Goal: Task Accomplishment & Management: Complete application form

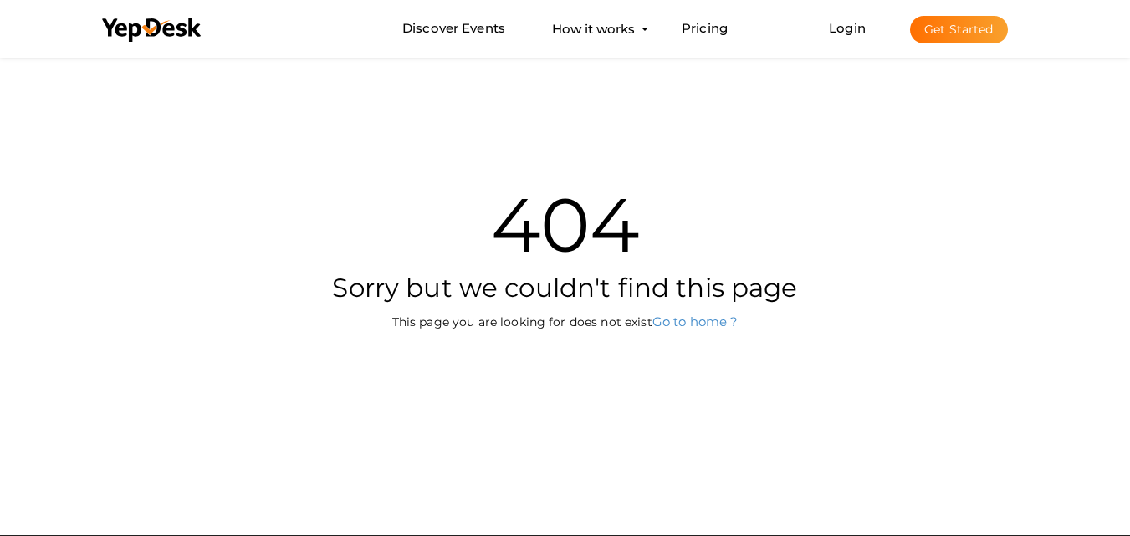
scroll to position [54, 0]
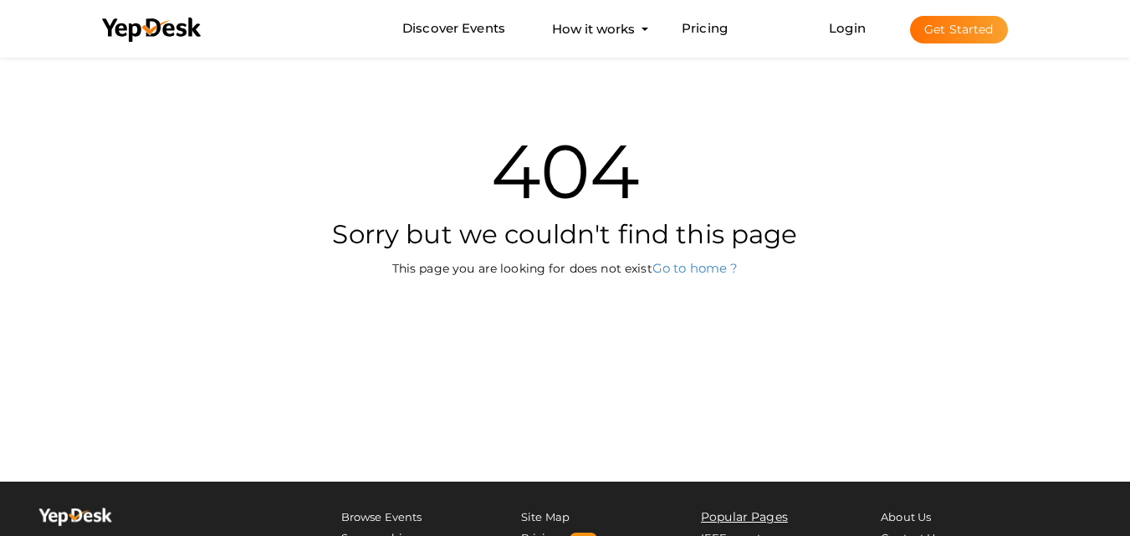
click at [945, 28] on button "Get Started" at bounding box center [959, 30] width 98 height 28
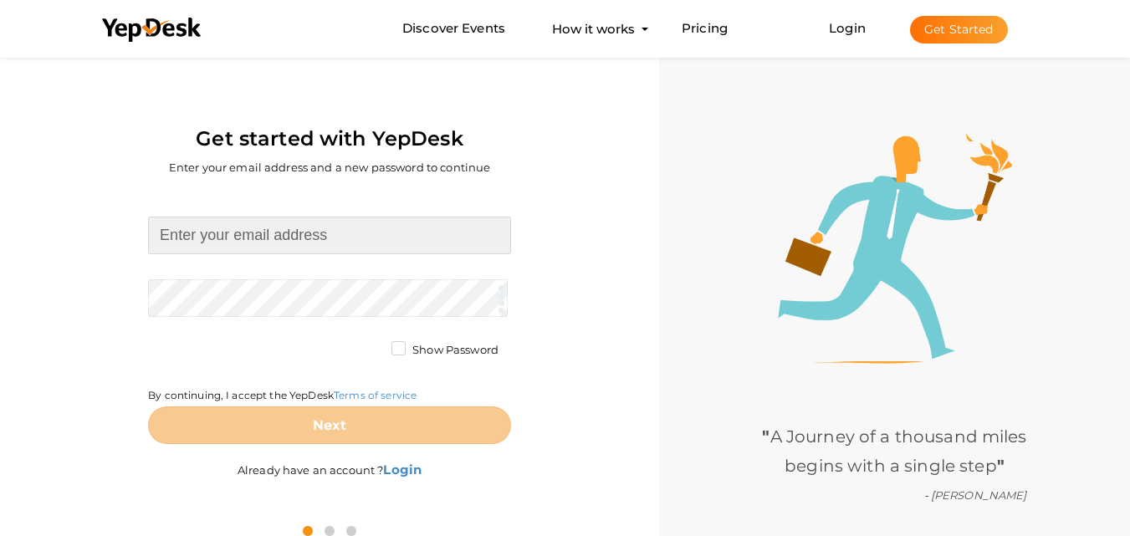
type input "[EMAIL_ADDRESS][DOMAIN_NAME]"
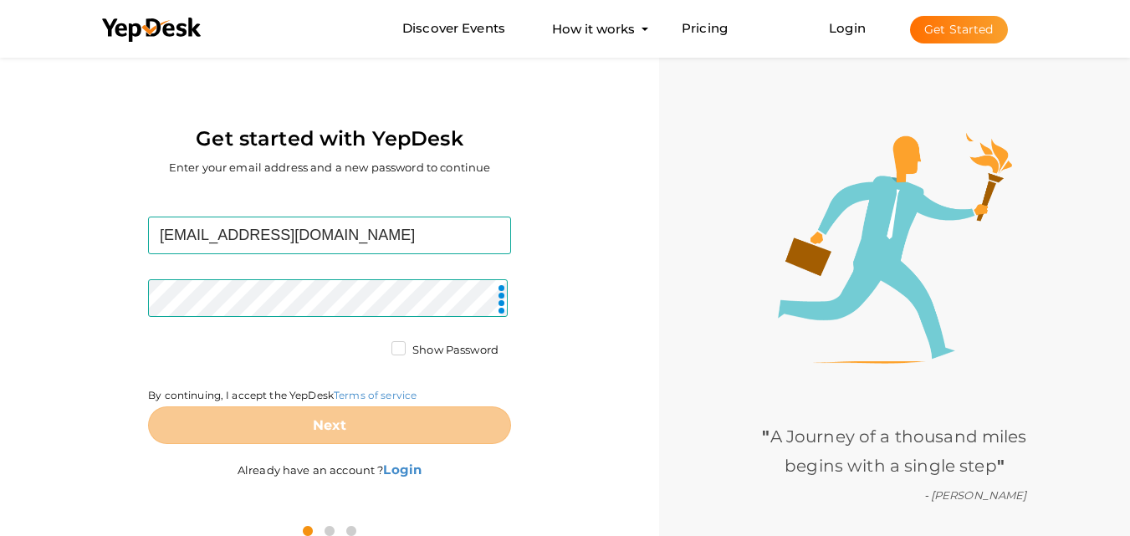
click at [399, 346] on label "Show Password" at bounding box center [445, 350] width 107 height 17
click at [375, 346] on input "Show Password" at bounding box center [375, 346] width 0 height 0
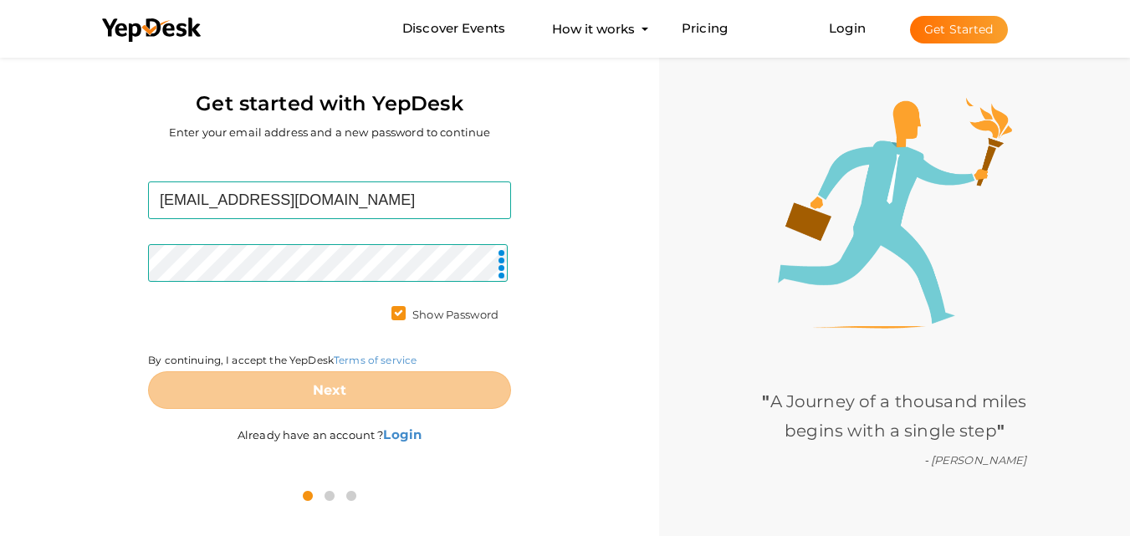
scroll to position [54, 0]
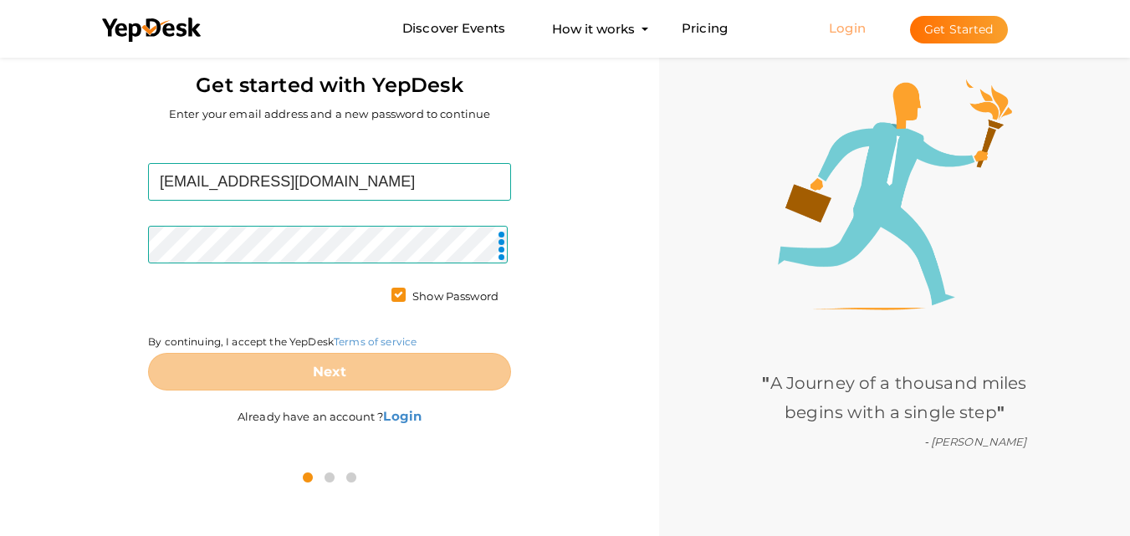
click at [856, 30] on link "Login" at bounding box center [847, 28] width 37 height 16
click at [925, 22] on button "Get Started" at bounding box center [959, 30] width 98 height 28
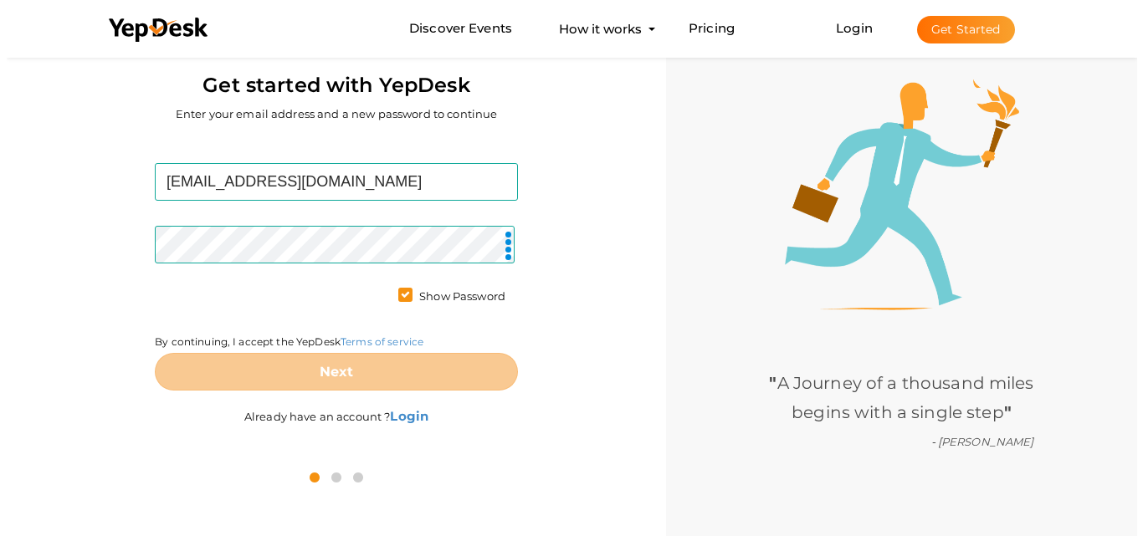
scroll to position [0, 0]
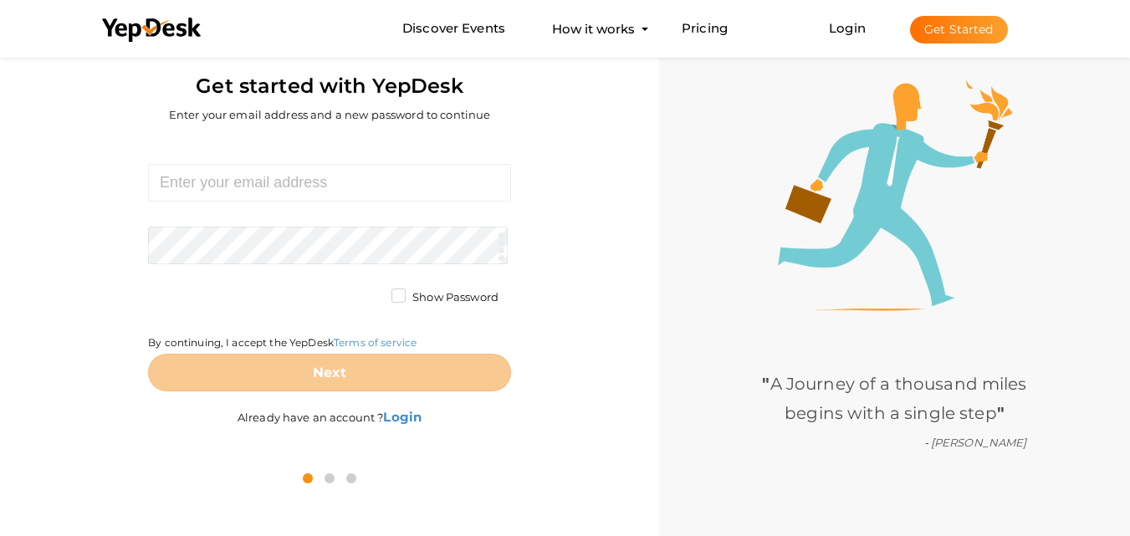
scroll to position [54, 0]
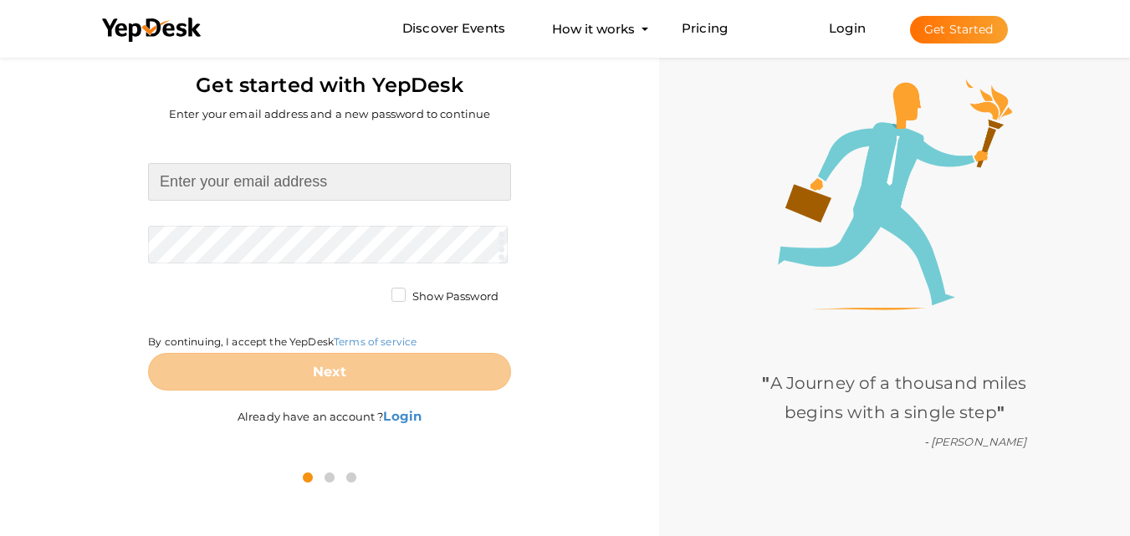
type input "[EMAIL_ADDRESS][DOMAIN_NAME]"
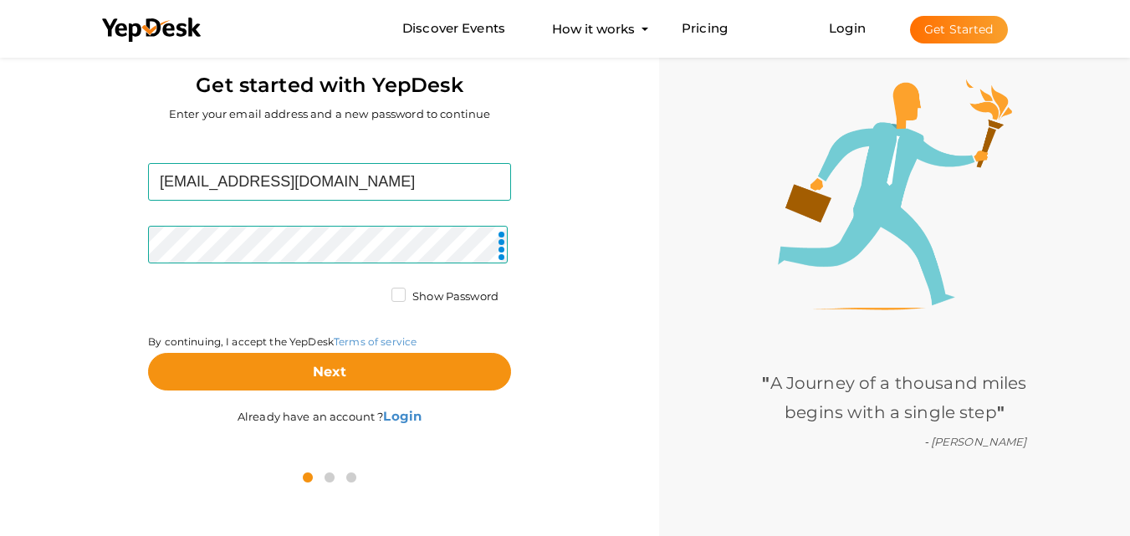
click at [396, 292] on label "Show Password" at bounding box center [445, 297] width 107 height 17
click at [375, 292] on input "Show Password" at bounding box center [375, 292] width 0 height 0
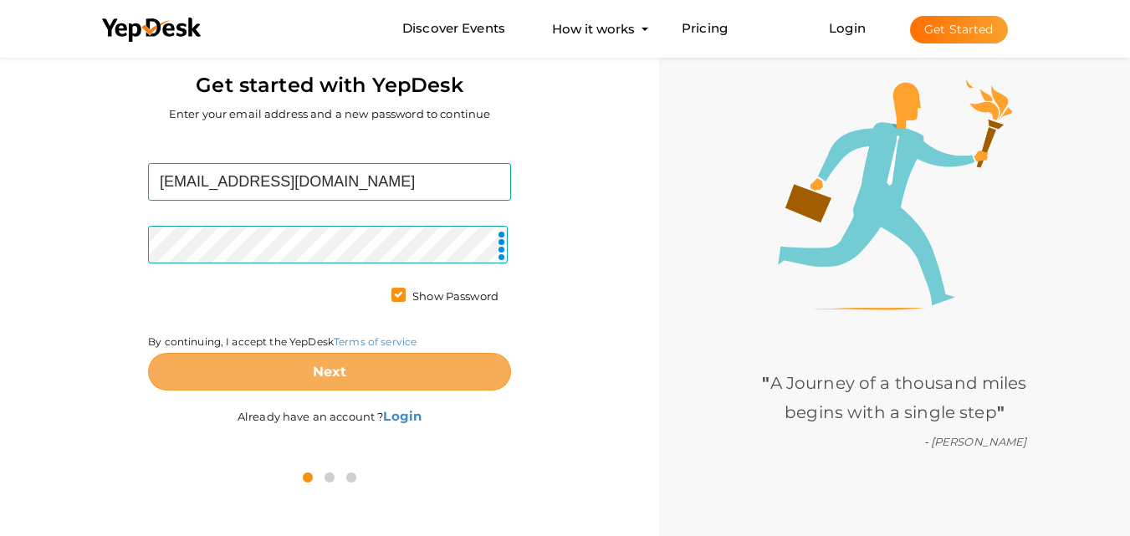
click at [346, 373] on button "Next" at bounding box center [329, 372] width 363 height 38
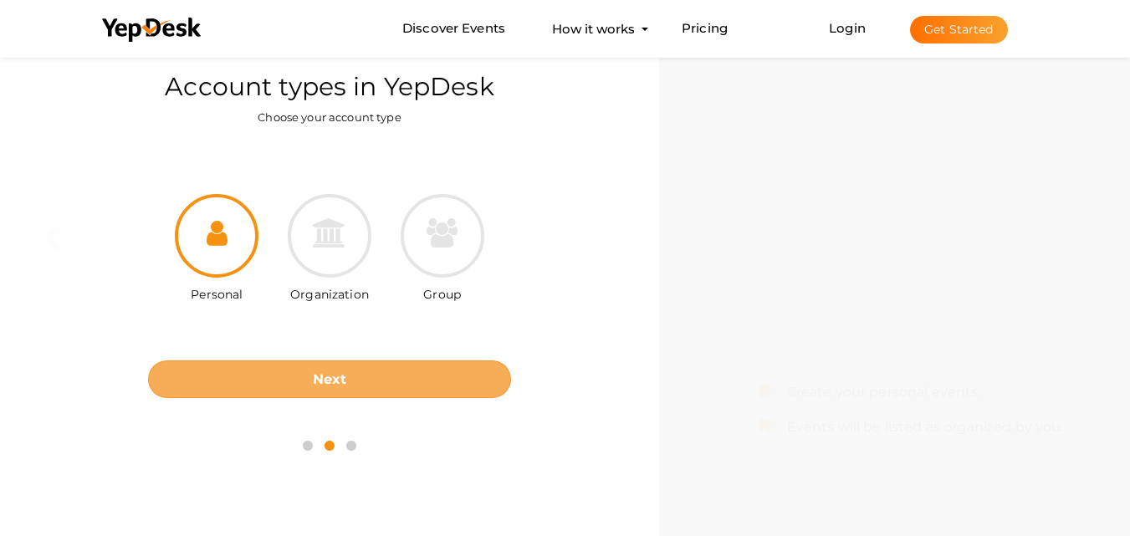
click at [347, 373] on button "Next" at bounding box center [329, 380] width 363 height 38
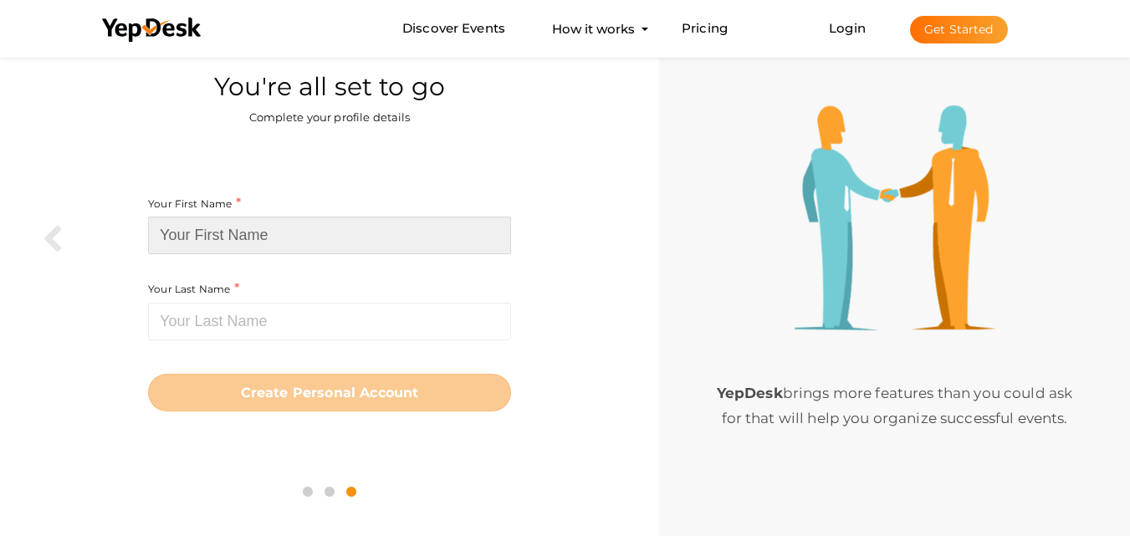
type input "sydney"
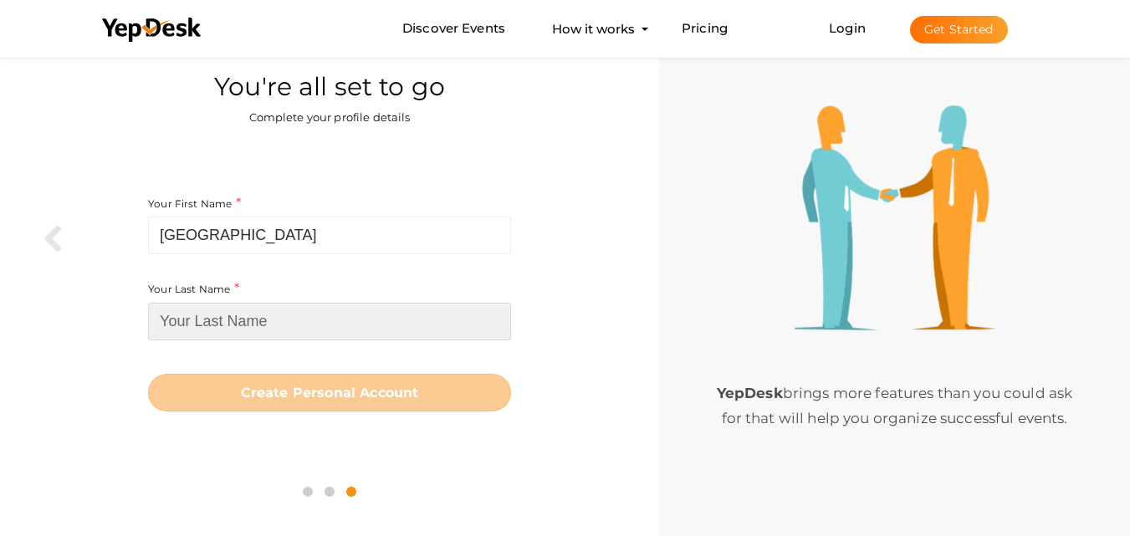
type input "ricky"
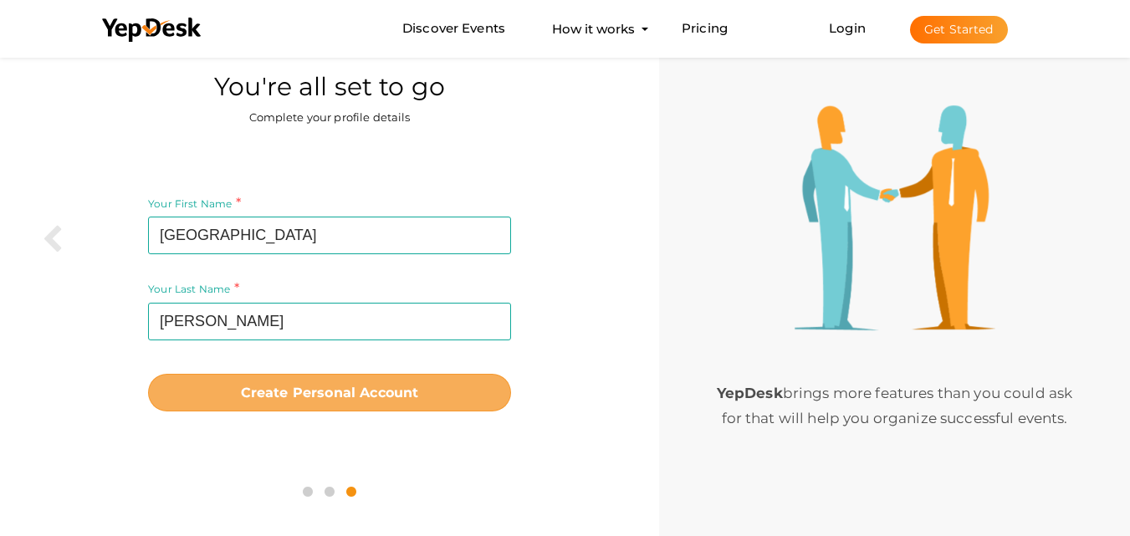
click at [322, 398] on b "Create Personal Account" at bounding box center [330, 393] width 178 height 16
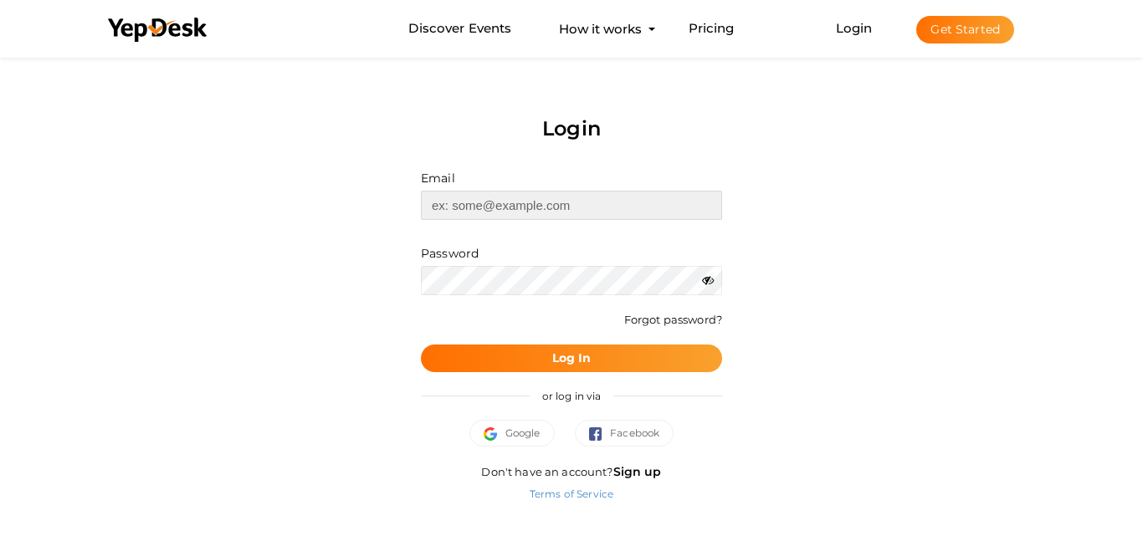
type input "[EMAIL_ADDRESS][DOMAIN_NAME]"
click at [549, 208] on input "[EMAIL_ADDRESS][DOMAIN_NAME]" at bounding box center [571, 205] width 301 height 29
click at [549, 371] on button "Log In" at bounding box center [571, 359] width 301 height 28
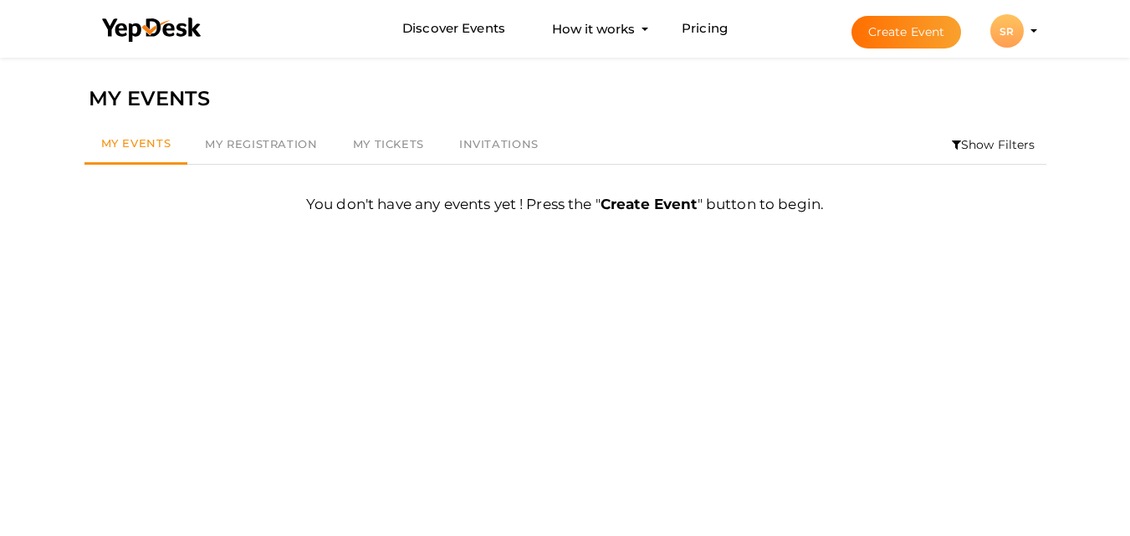
click at [916, 33] on button "Create Event" at bounding box center [907, 32] width 110 height 33
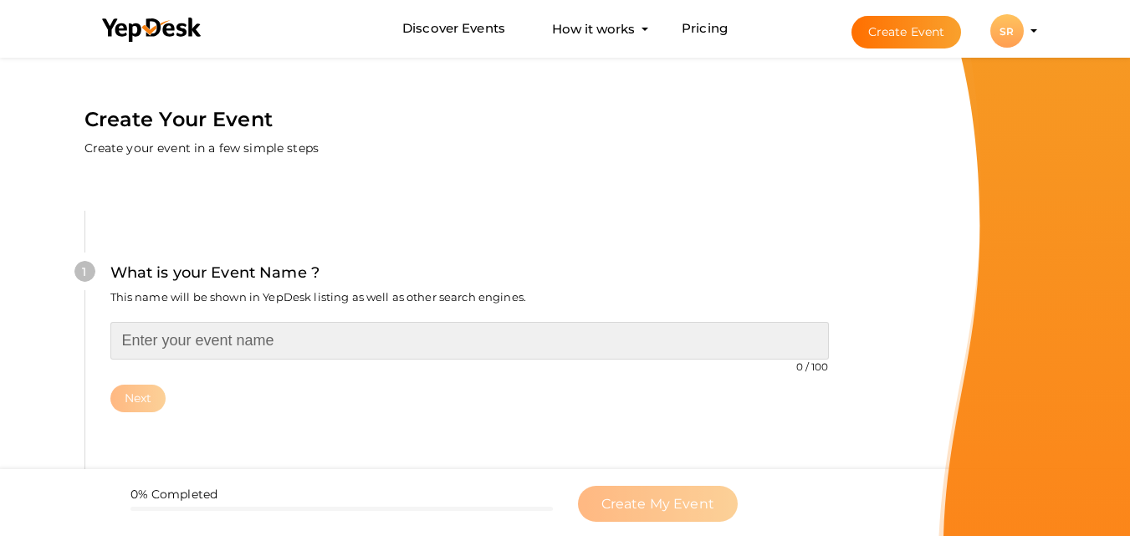
click at [235, 335] on input "text" at bounding box center [469, 341] width 719 height 38
paste input "Apple Keto Gummies Same Day Delivery"
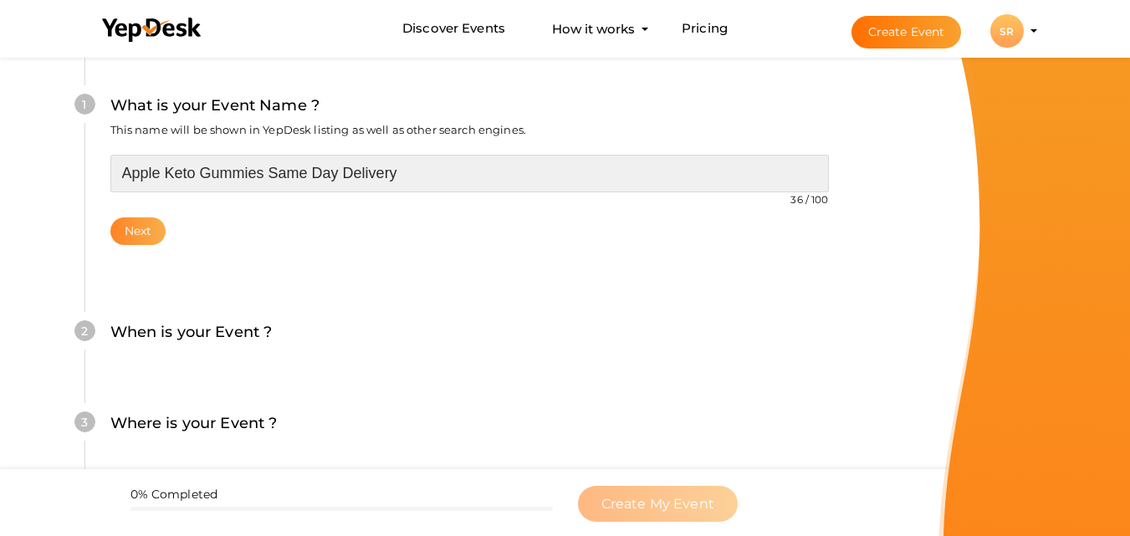
type input "Apple Keto Gummies Same Day Delivery"
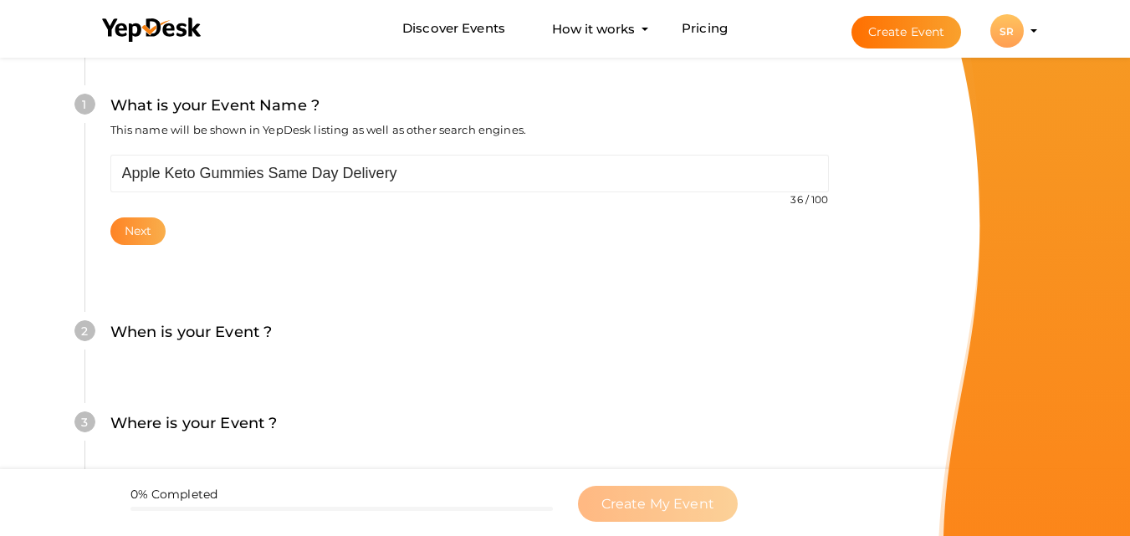
click at [137, 232] on button "Next" at bounding box center [138, 232] width 56 height 28
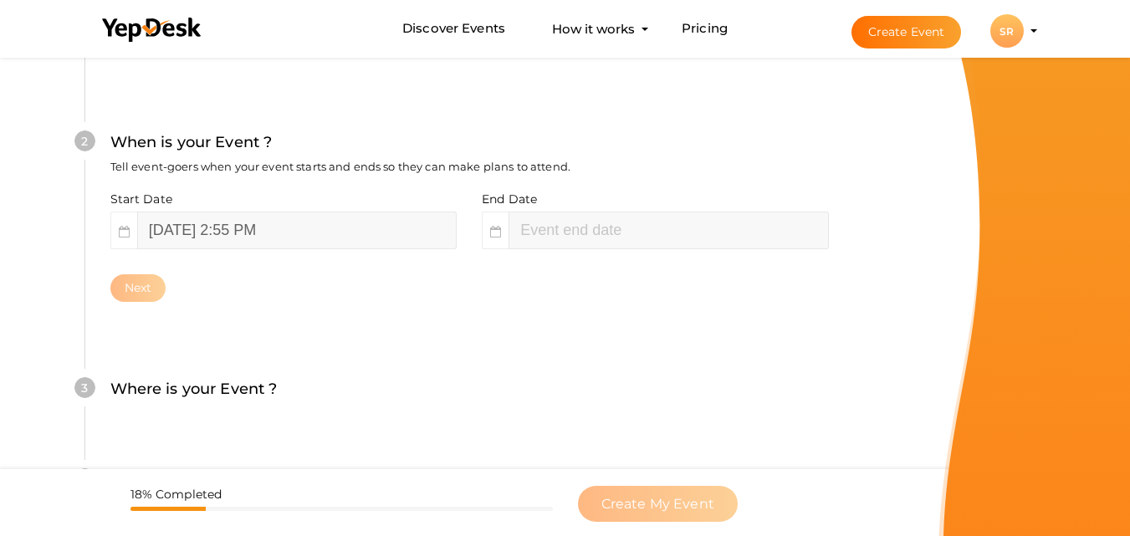
scroll to position [385, 0]
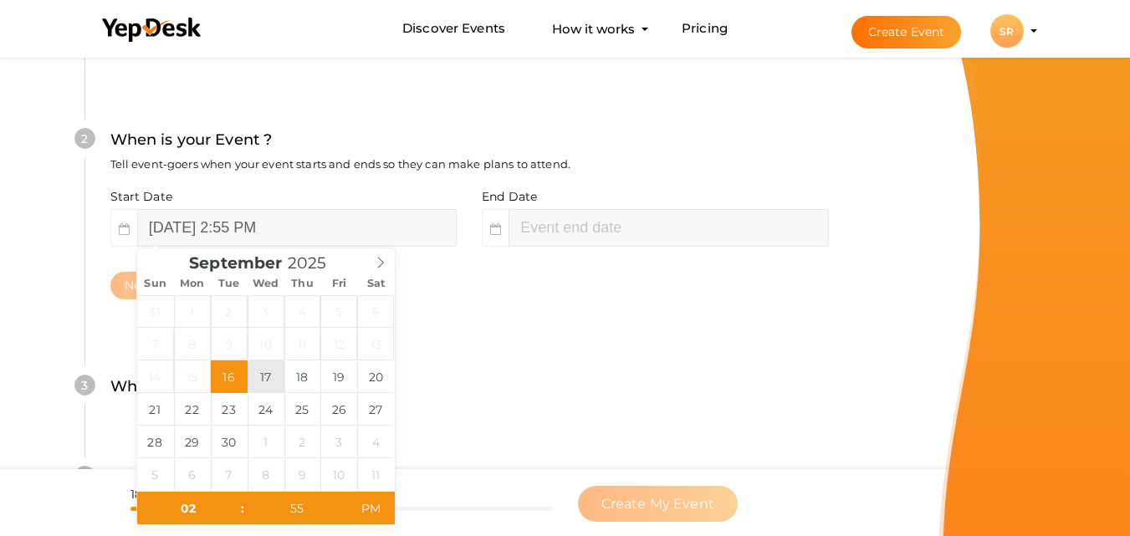
type input "September 17, 2025 2:55 PM"
type input "04"
type input "55"
type input "September 17, 2025 4:55 PM"
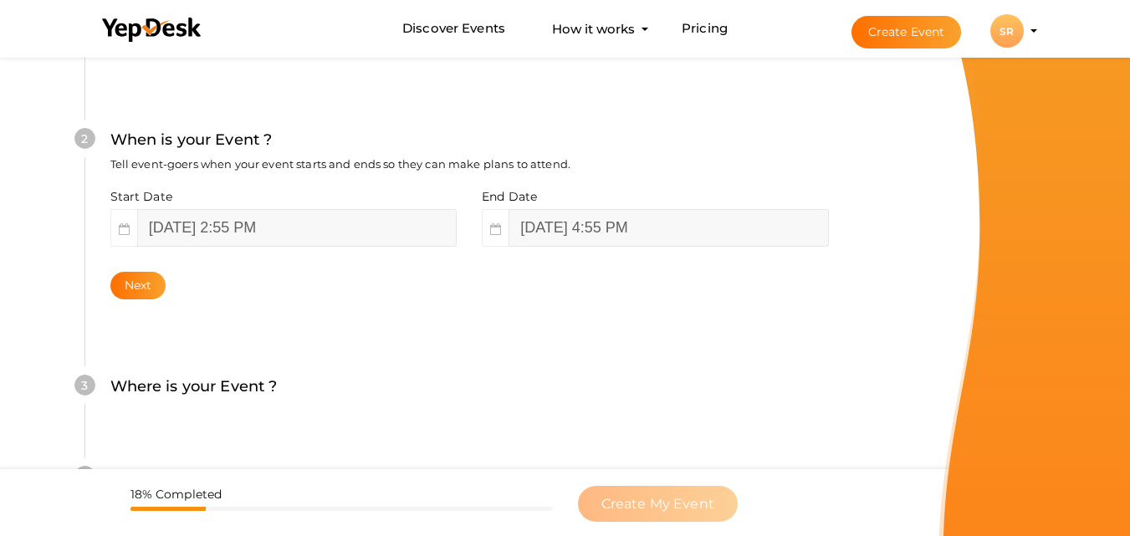
click at [433, 325] on div "2 When is your Event ? Tell event-goers when your event starts and ends so they…" at bounding box center [469, 214] width 770 height 272
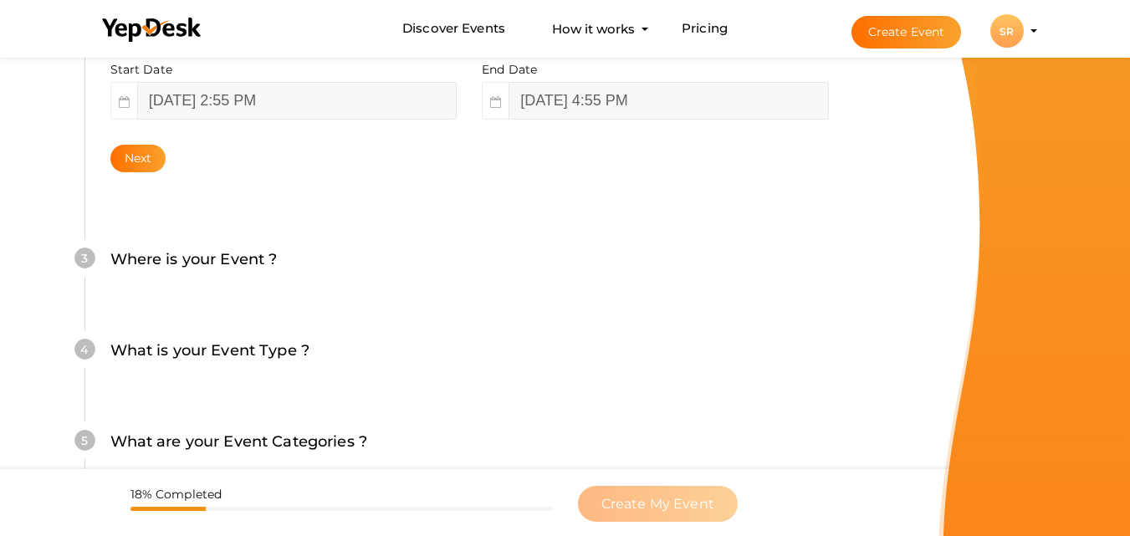
scroll to position [552, 0]
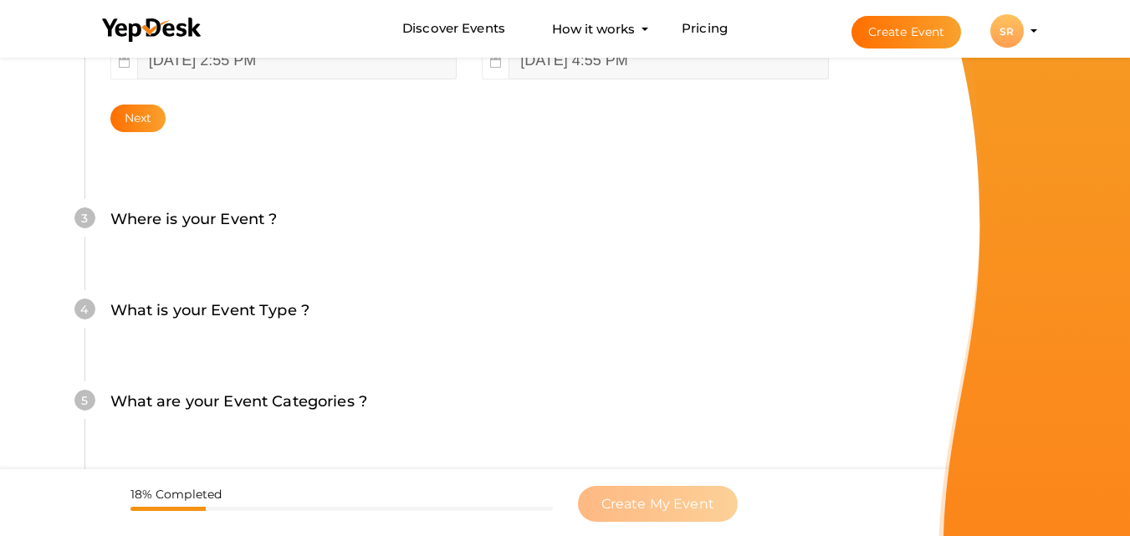
click at [171, 218] on label "Where is your Event ?" at bounding box center [193, 219] width 167 height 24
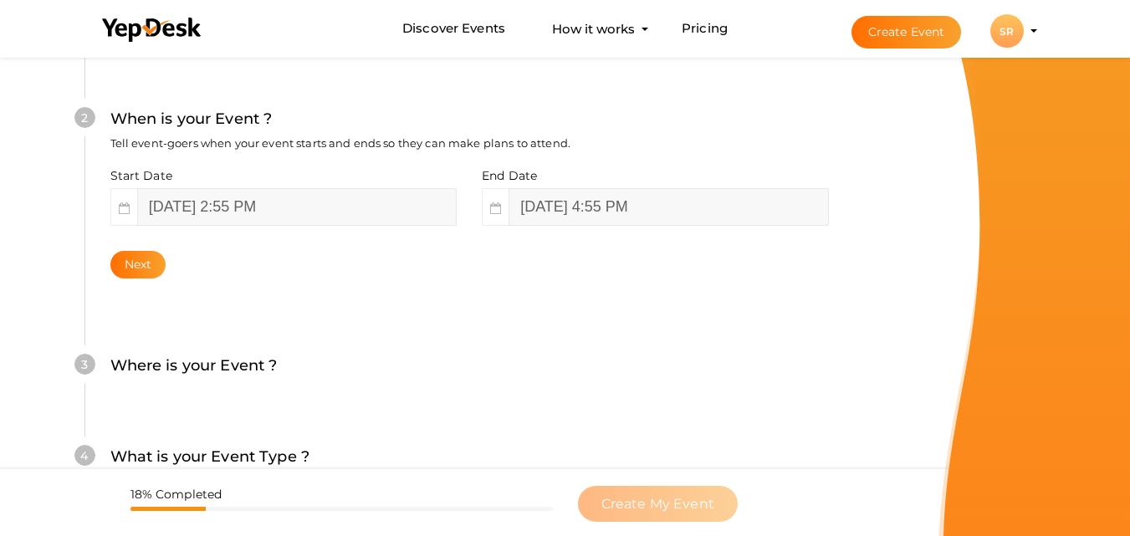
scroll to position [468, 0]
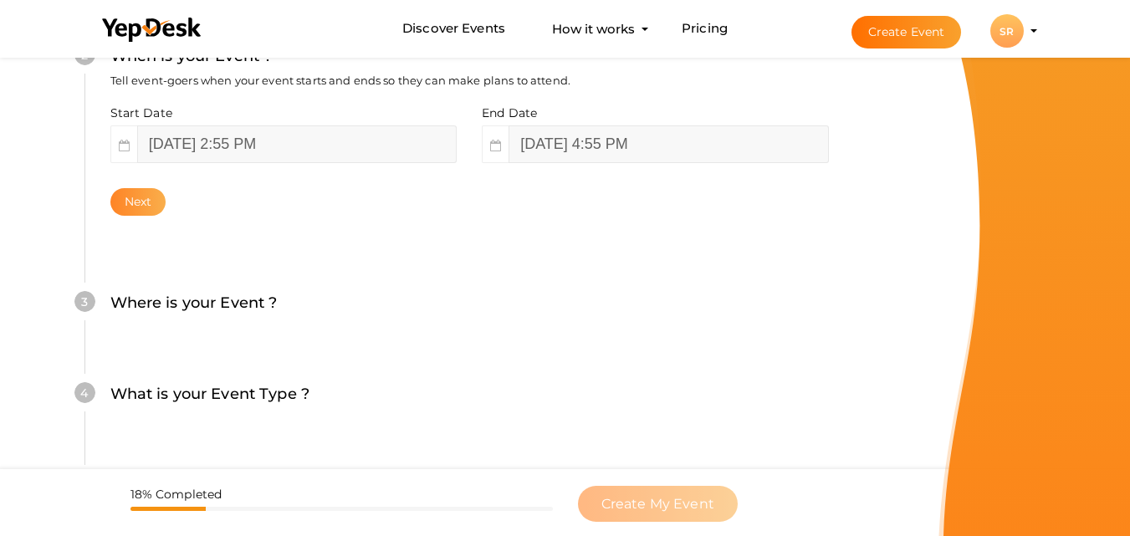
click at [147, 204] on button "Next" at bounding box center [138, 202] width 56 height 28
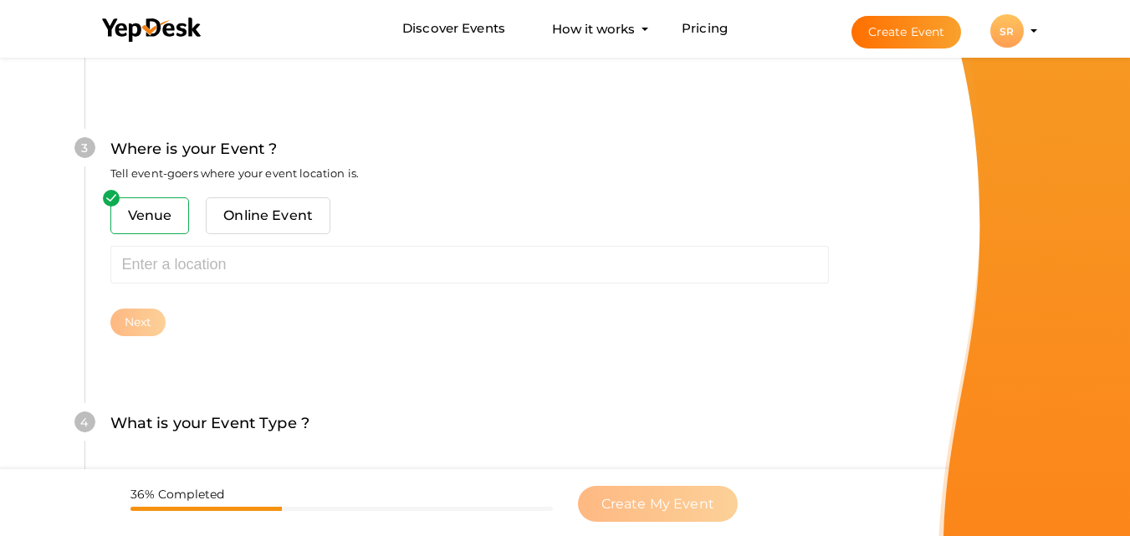
scroll to position [657, 0]
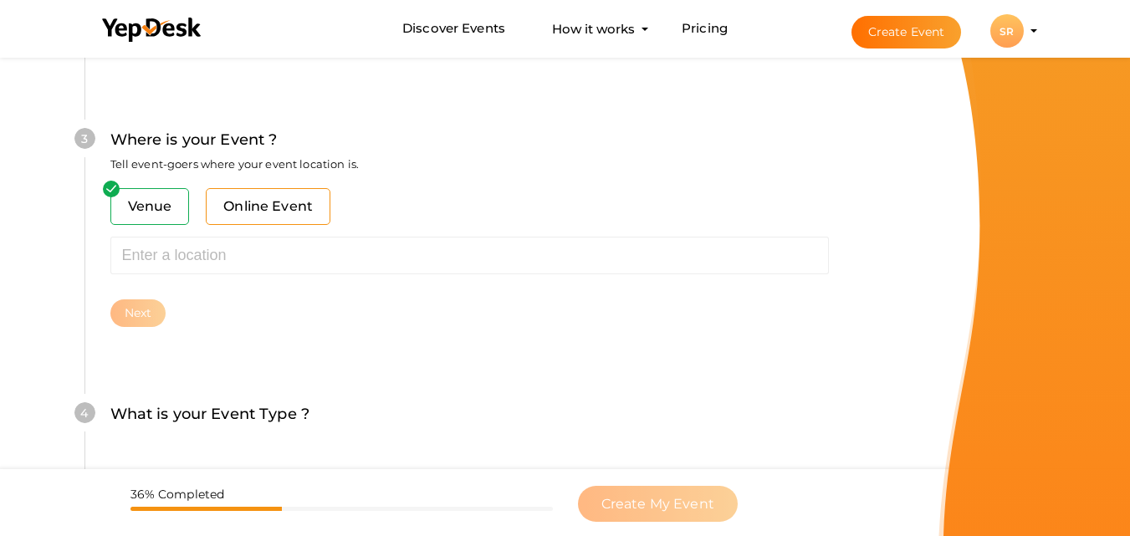
click at [270, 210] on span "Online Event" at bounding box center [268, 206] width 125 height 37
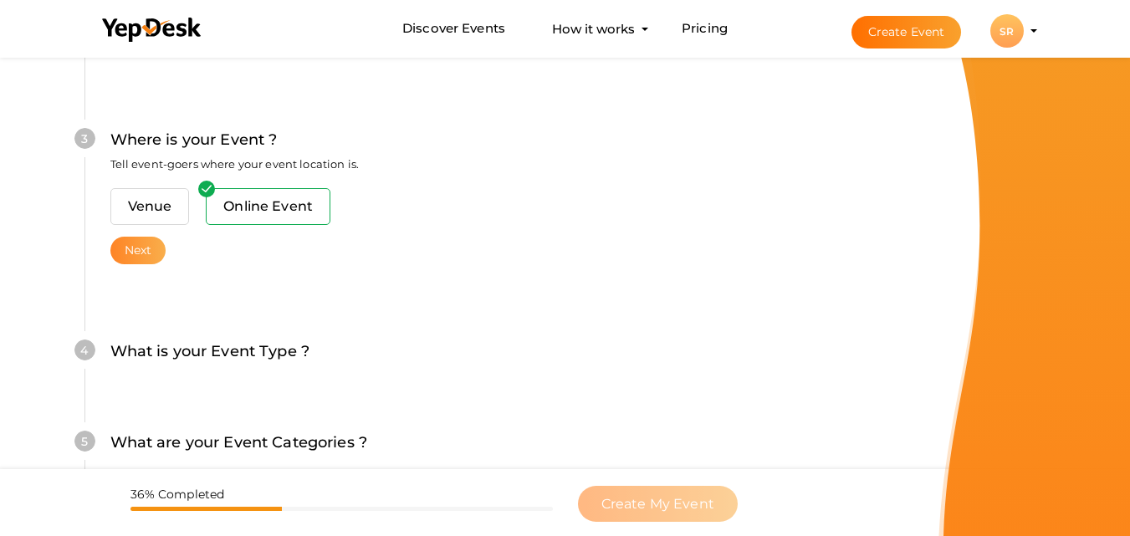
click at [142, 255] on button "Next" at bounding box center [138, 251] width 56 height 28
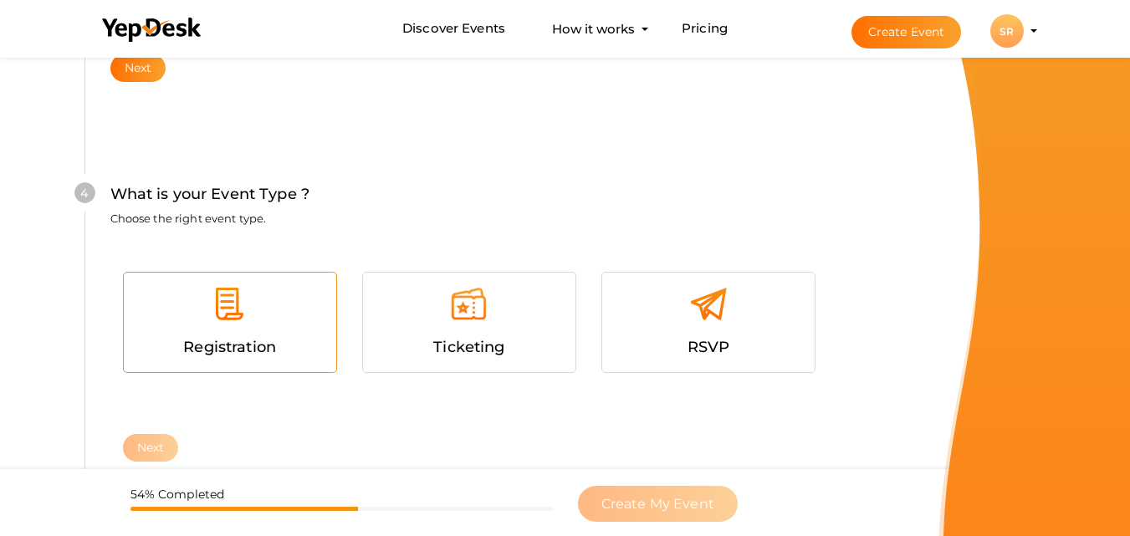
scroll to position [893, 0]
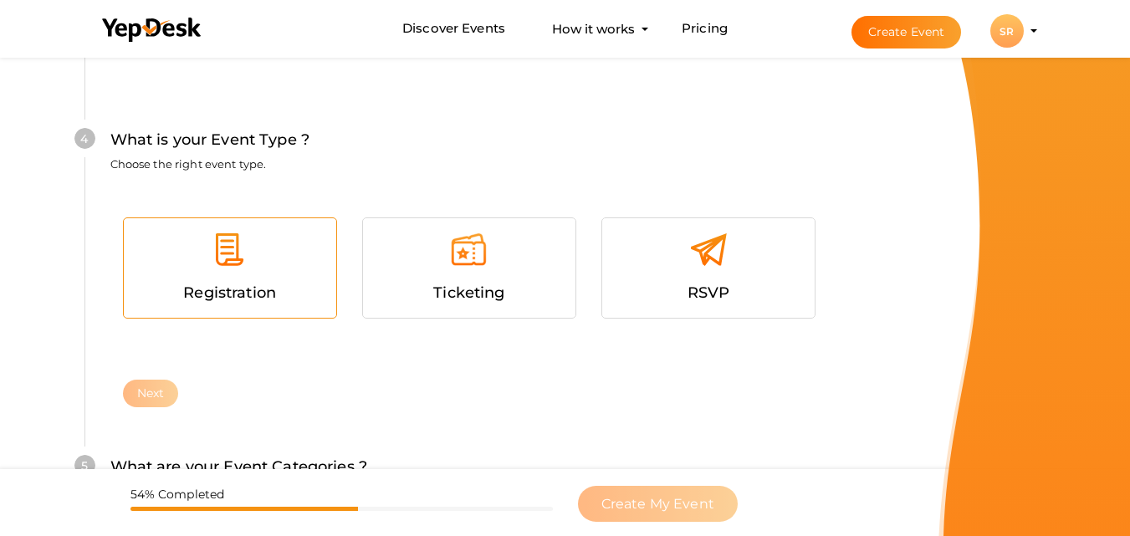
click at [284, 292] on div "Registration" at bounding box center [229, 293] width 187 height 24
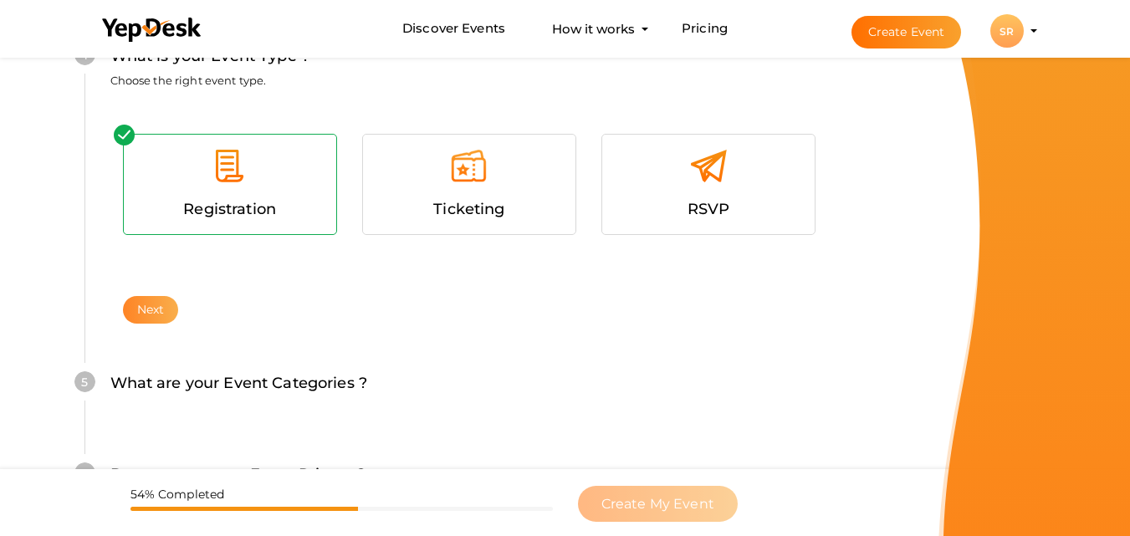
click at [156, 311] on button "Next" at bounding box center [151, 310] width 56 height 28
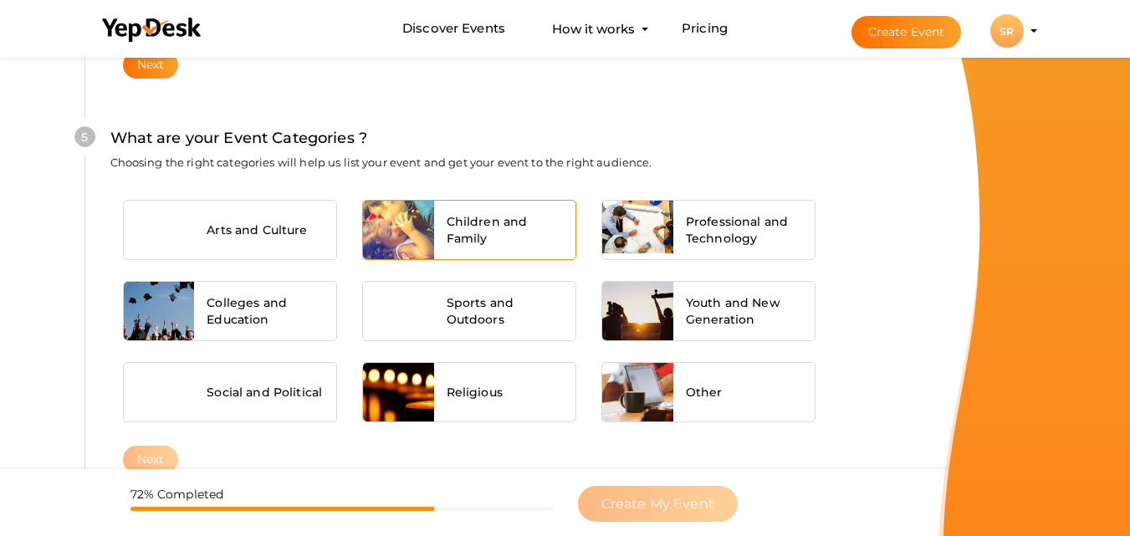
scroll to position [1246, 0]
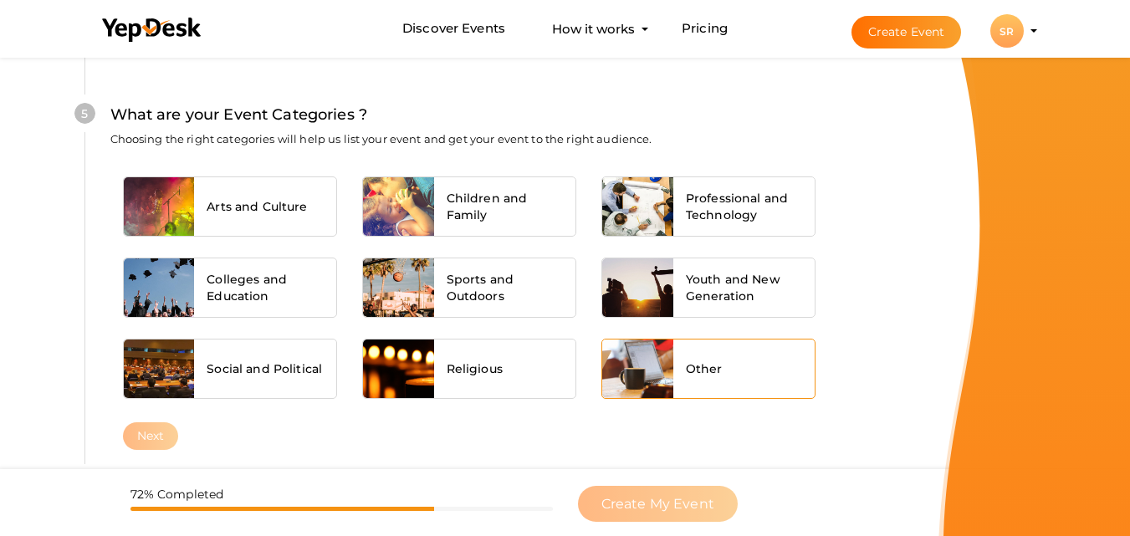
click at [709, 385] on div "Other" at bounding box center [744, 369] width 142 height 59
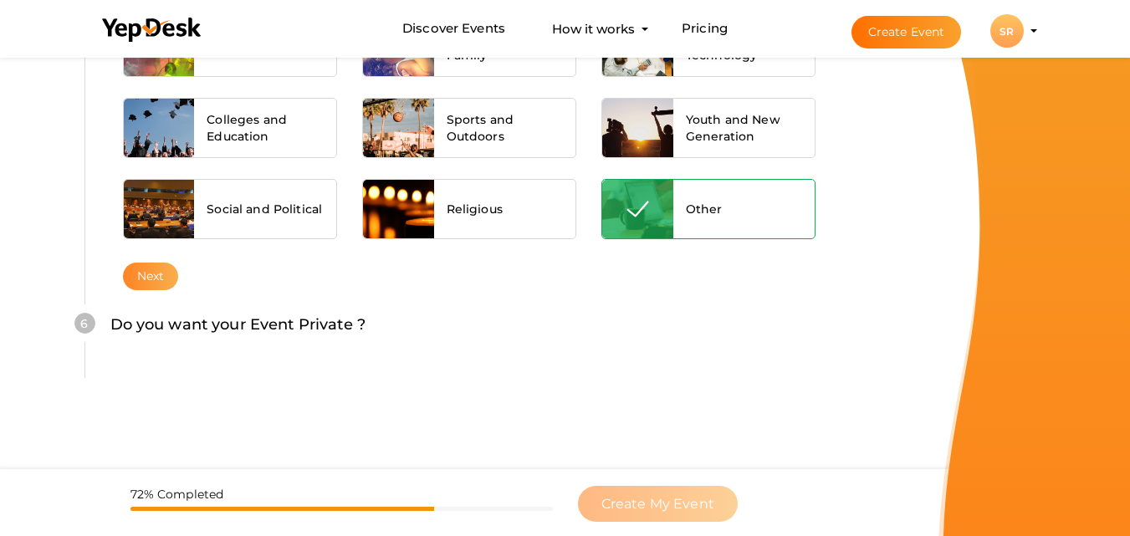
click at [151, 280] on button "Next" at bounding box center [151, 277] width 56 height 28
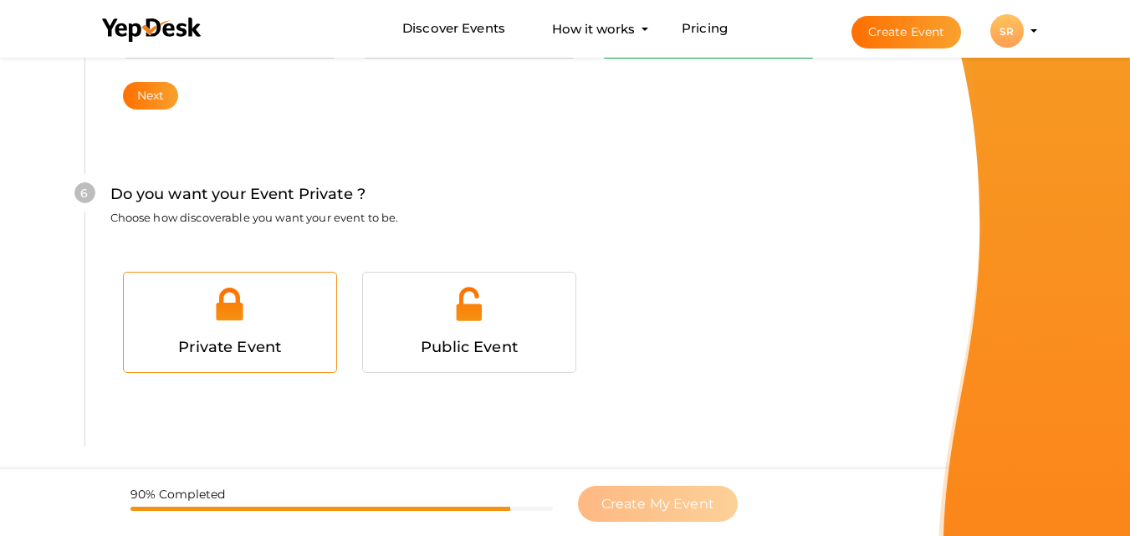
scroll to position [1615, 0]
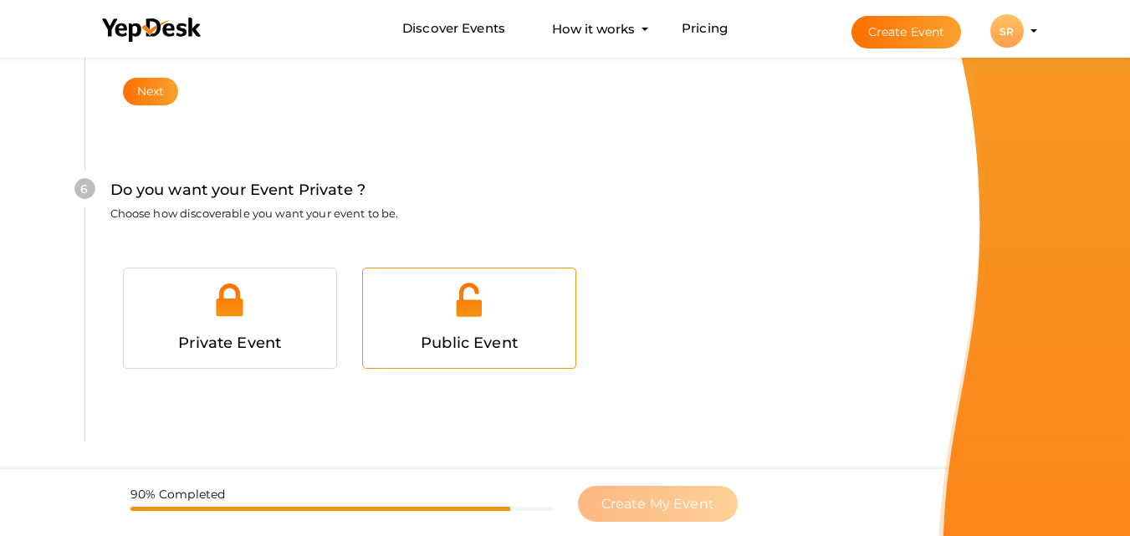
click at [468, 344] on span "Public Event" at bounding box center [469, 343] width 97 height 18
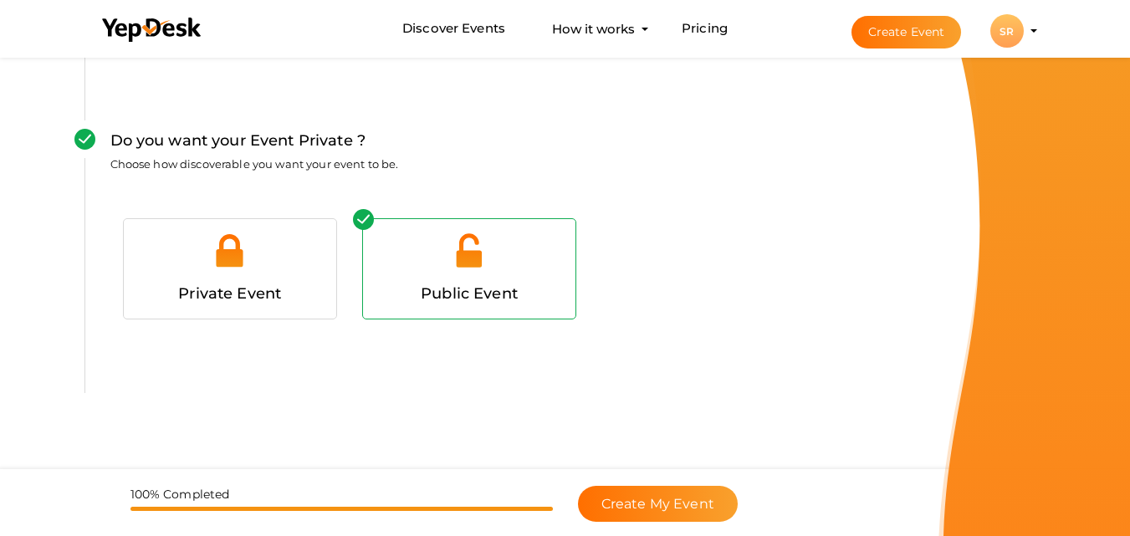
scroll to position [1679, 0]
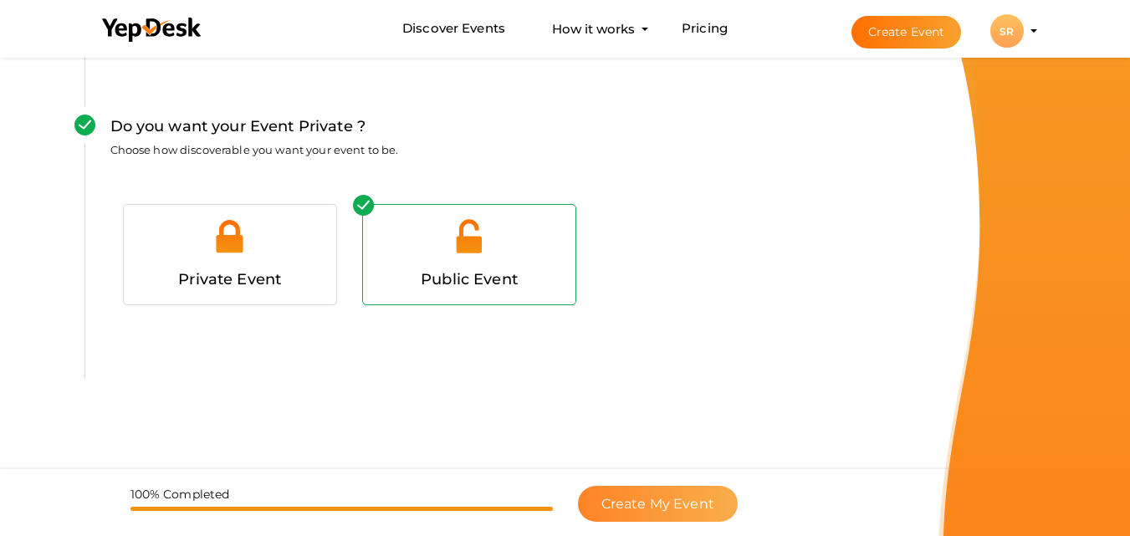
click at [645, 504] on span "Create My Event" at bounding box center [658, 504] width 113 height 16
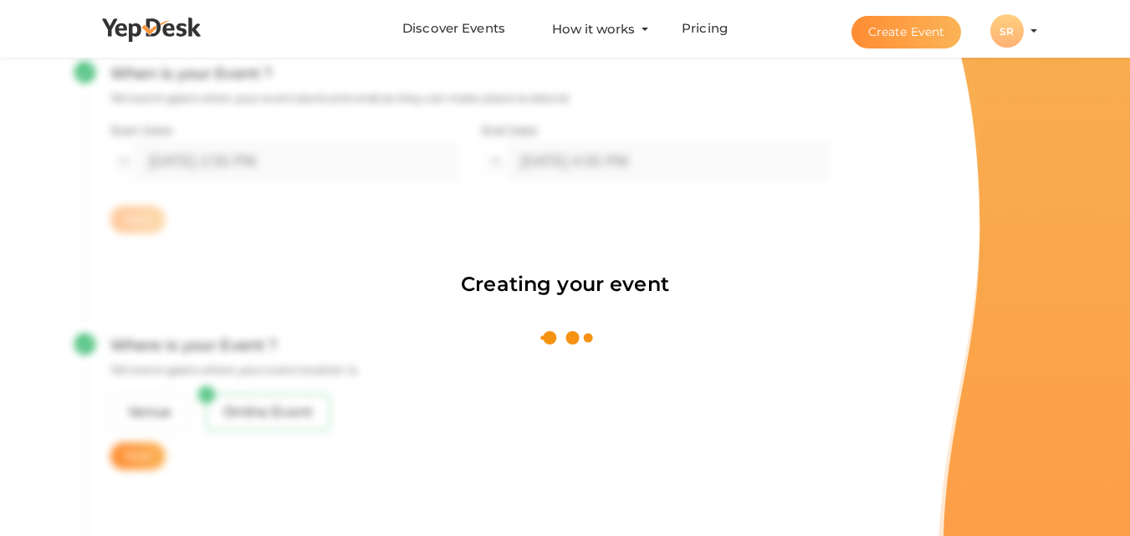
scroll to position [251, 0]
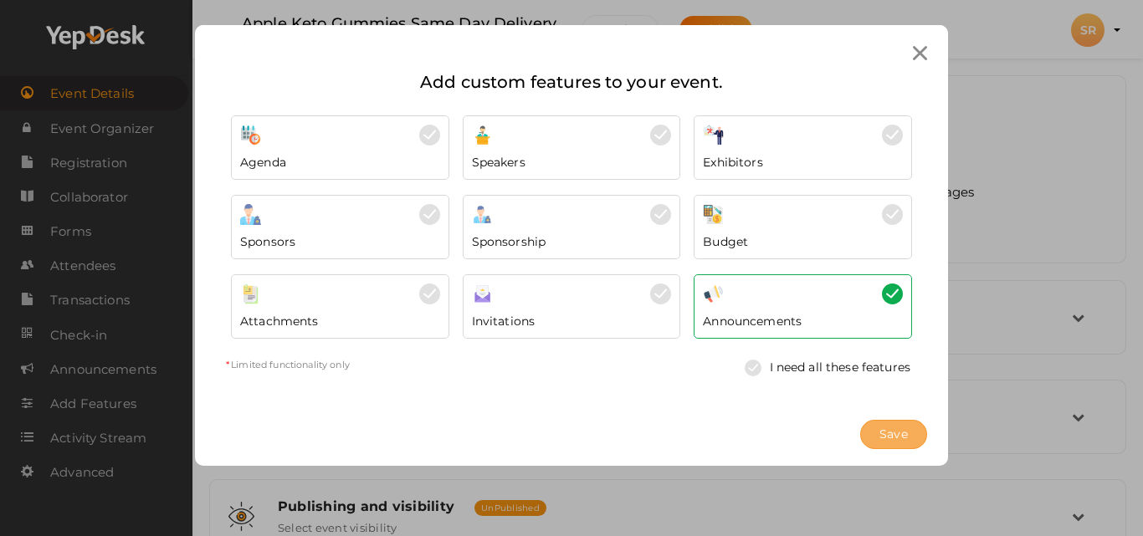
click at [883, 432] on span "Save" at bounding box center [893, 435] width 28 height 18
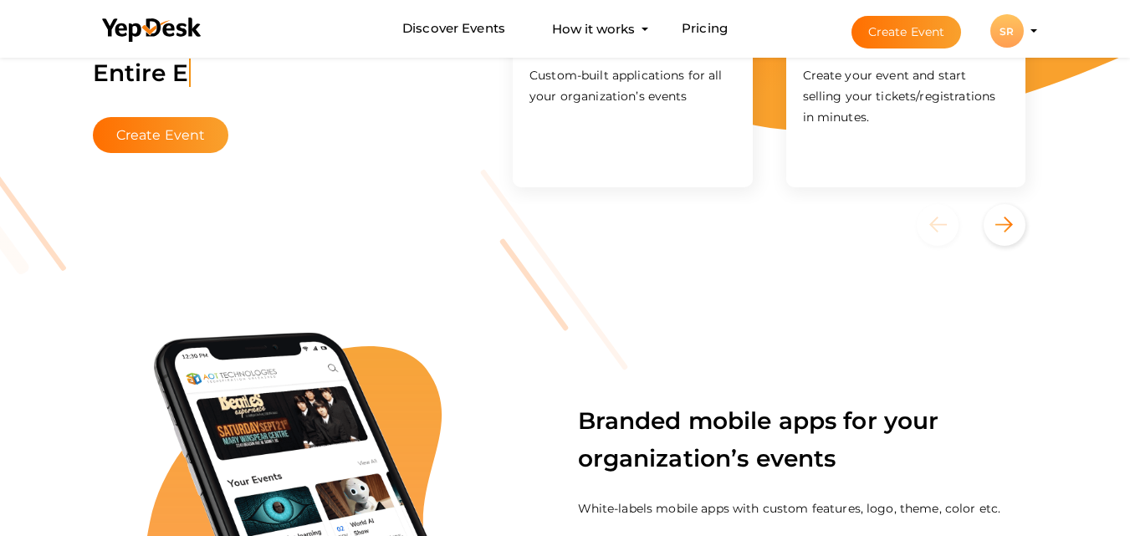
scroll to position [167, 0]
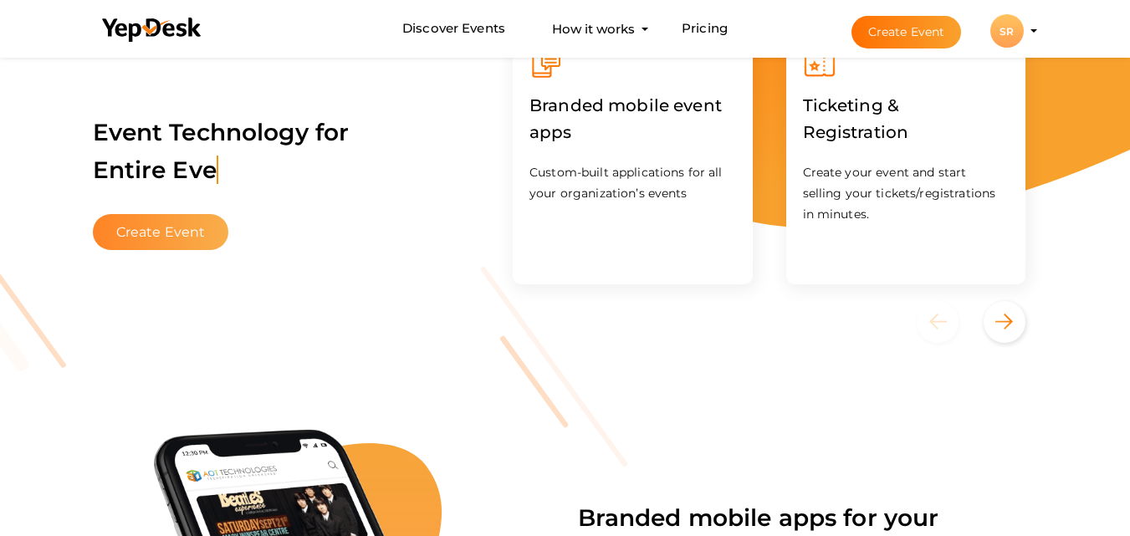
click at [191, 233] on button "Create Event" at bounding box center [161, 232] width 136 height 36
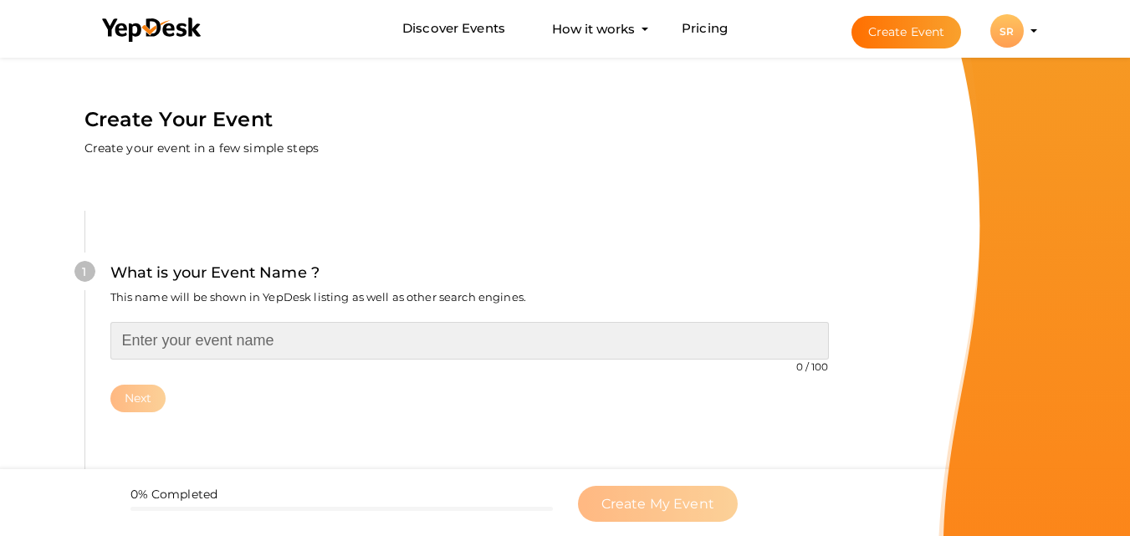
click at [201, 337] on input "text" at bounding box center [469, 341] width 719 height 38
paste input "Apple Keto Gummies Same Day Delivery"
type input "Apple Keto Gummies Same Day Delivery"
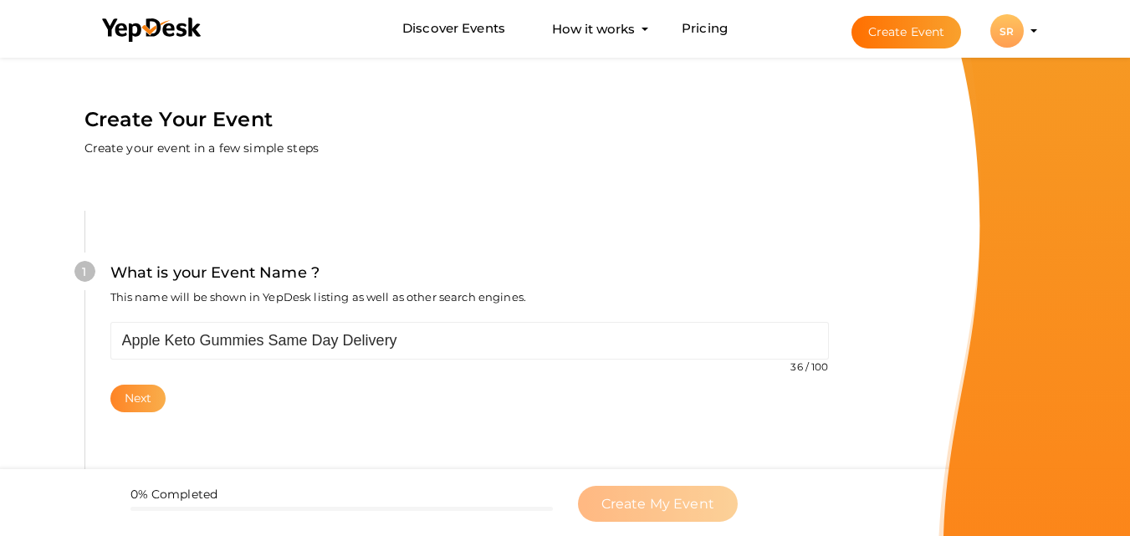
drag, startPoint x: 147, startPoint y: 387, endPoint x: 156, endPoint y: 386, distance: 8.5
click at [146, 387] on button "Next" at bounding box center [138, 399] width 56 height 28
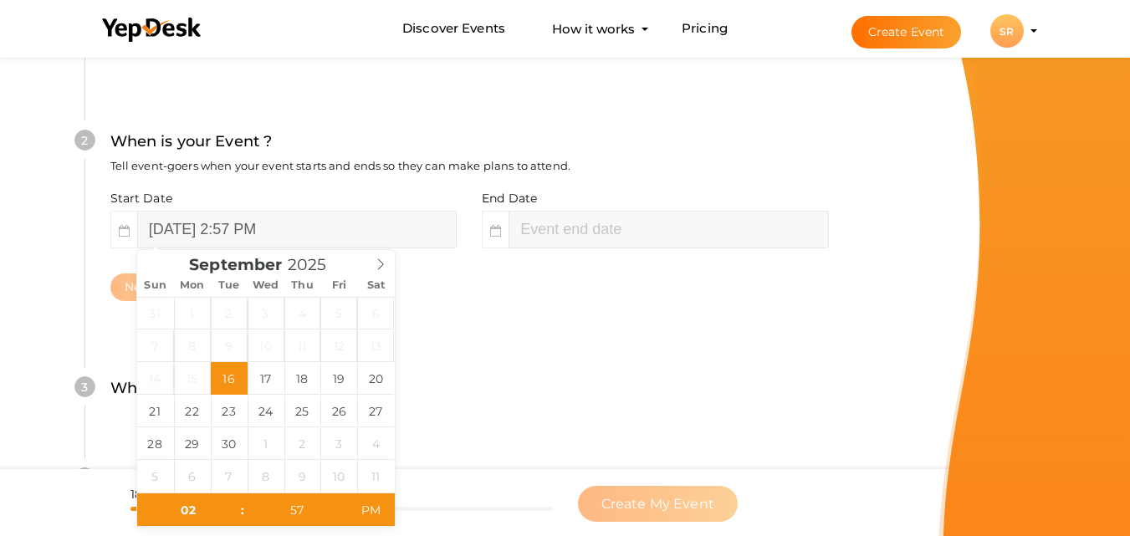
scroll to position [385, 0]
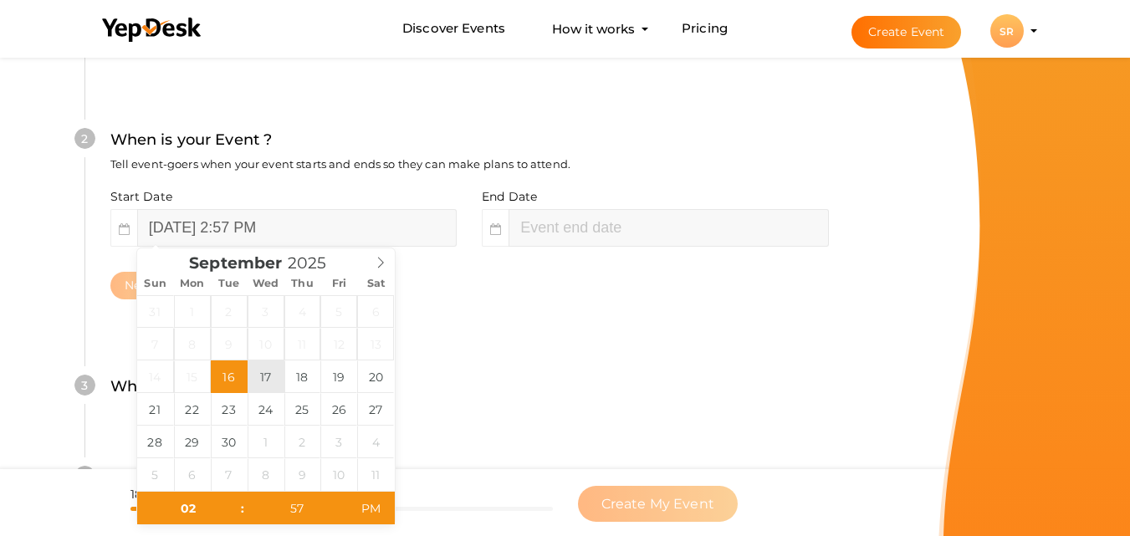
type input "[DATE] 2:57 PM"
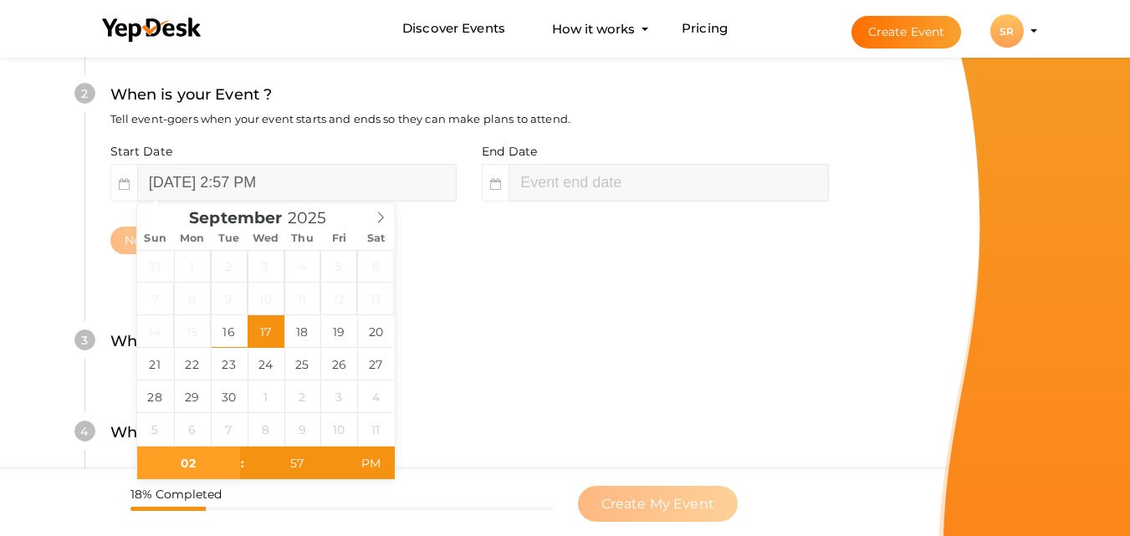
scroll to position [468, 0]
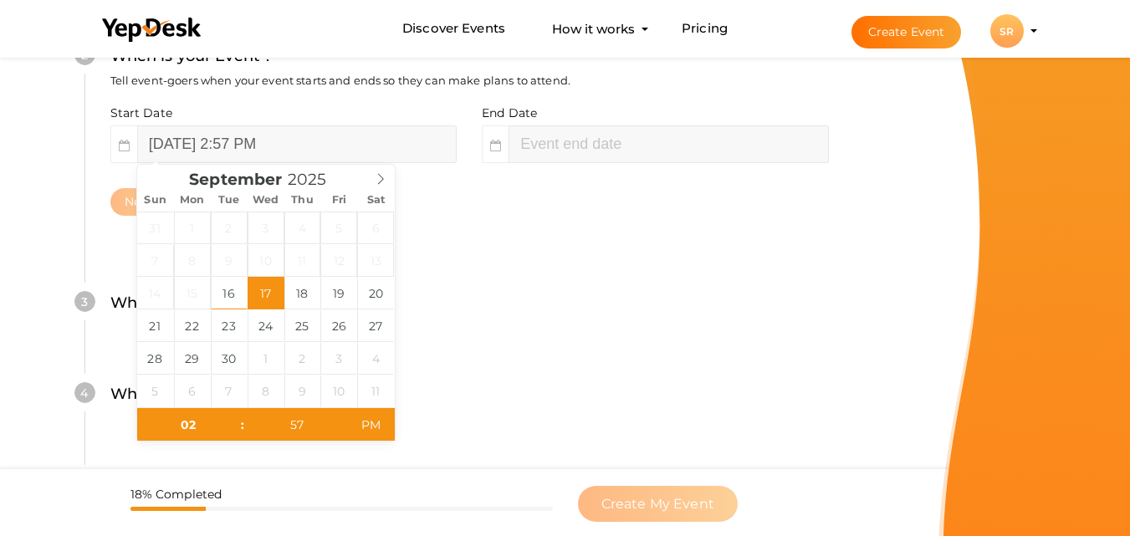
type input "04"
type input "57"
type input "[DATE] 4:57 PM"
click at [521, 383] on div "What is your Event Type ? Choose the right event type." at bounding box center [469, 402] width 719 height 41
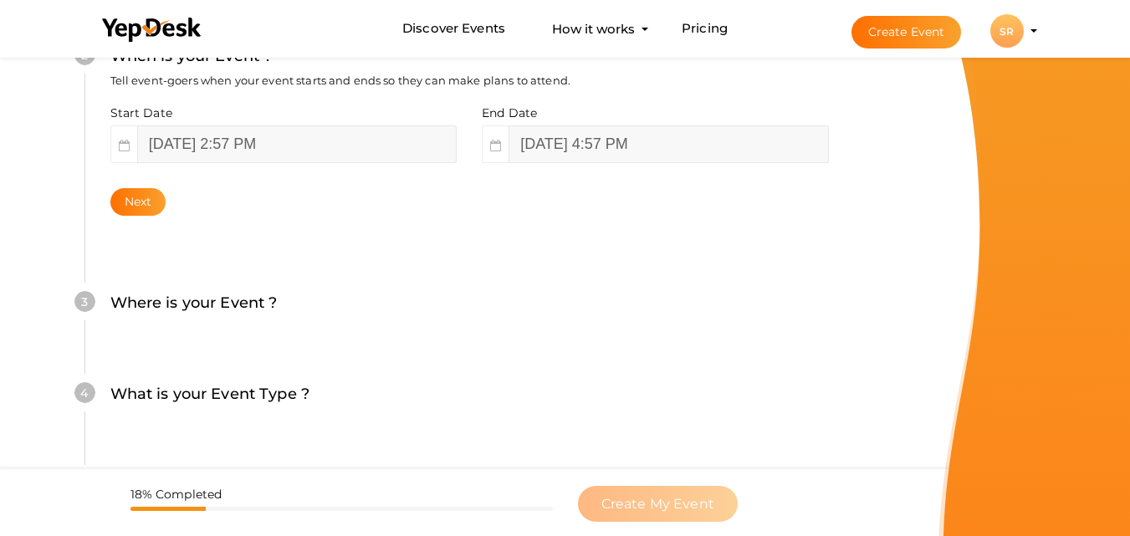
click at [499, 332] on div "3 Where is your Event ? Tell event-goers where your event location is. Venue On…" at bounding box center [469, 311] width 770 height 91
click at [137, 199] on button "Next" at bounding box center [138, 202] width 56 height 28
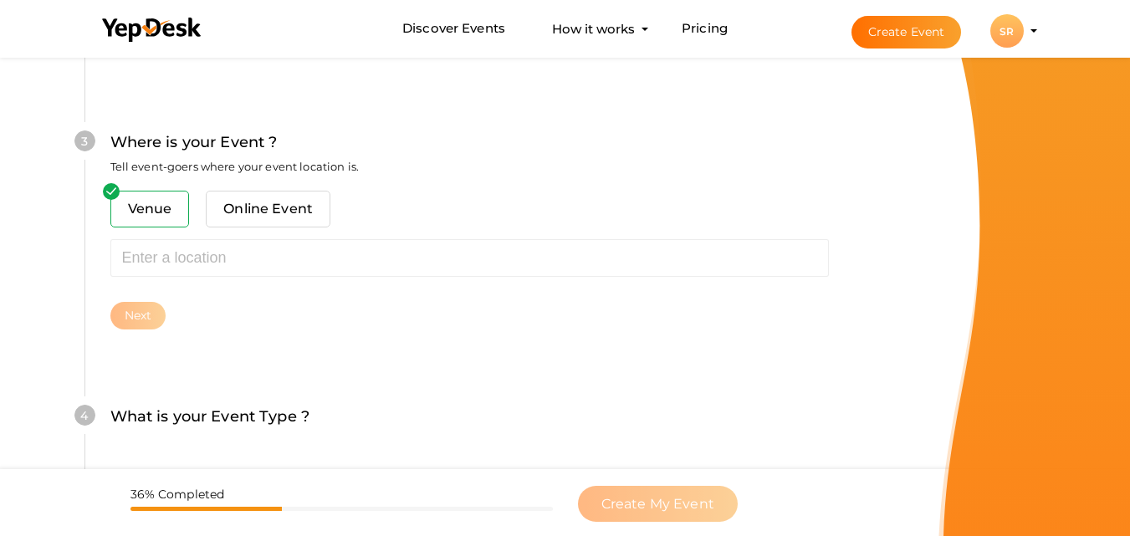
scroll to position [657, 0]
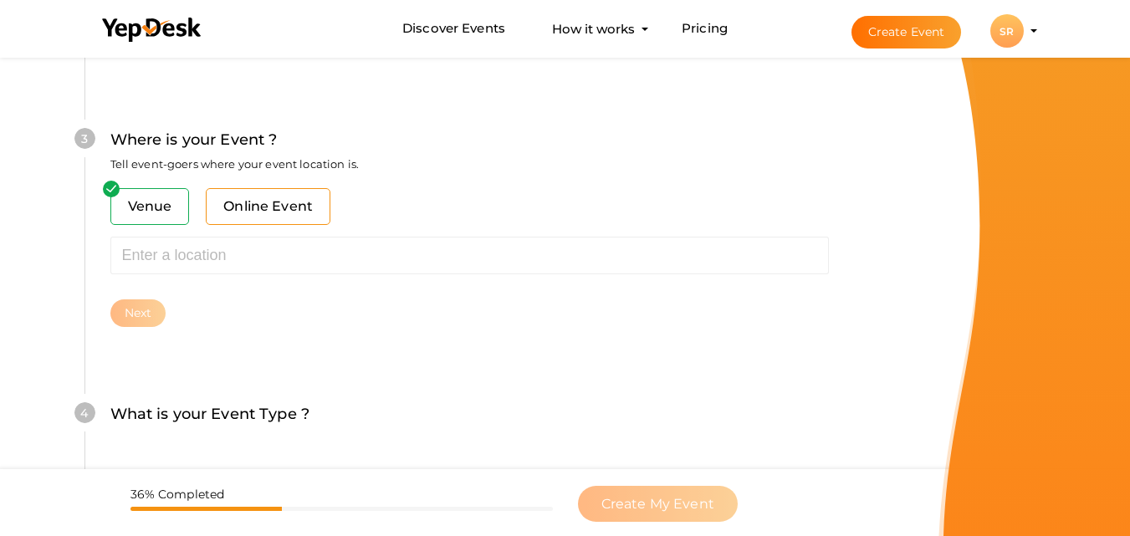
click at [248, 212] on span "Online Event" at bounding box center [268, 206] width 125 height 37
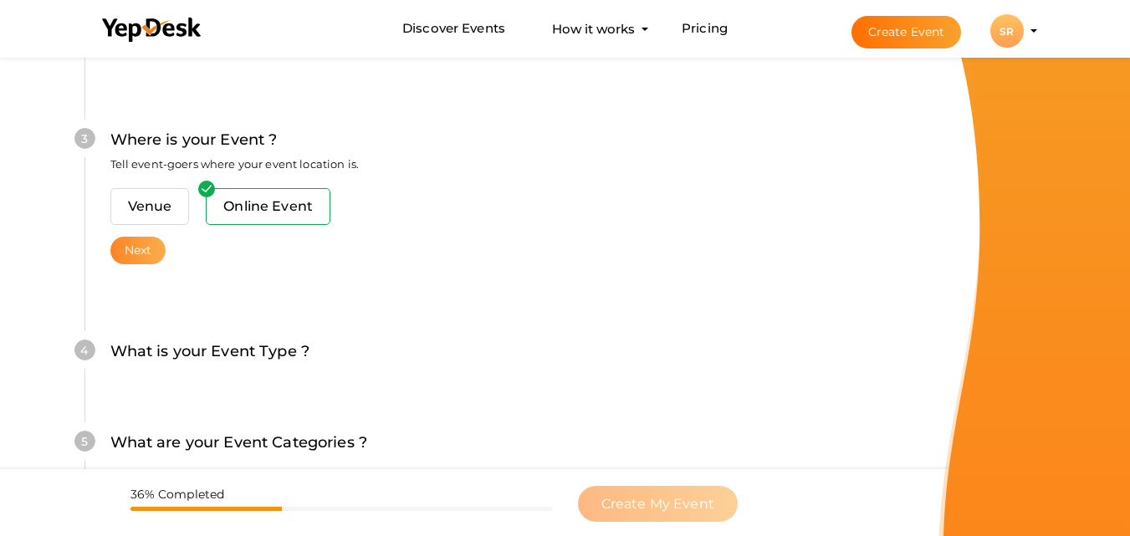
click at [135, 243] on button "Next" at bounding box center [138, 251] width 56 height 28
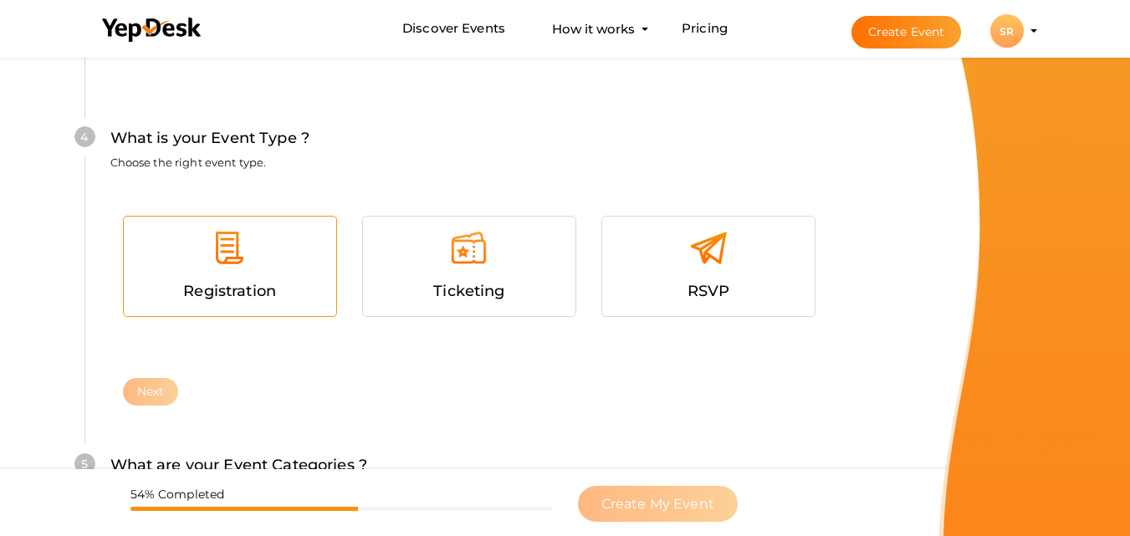
scroll to position [893, 0]
click at [243, 238] on img at bounding box center [230, 250] width 38 height 38
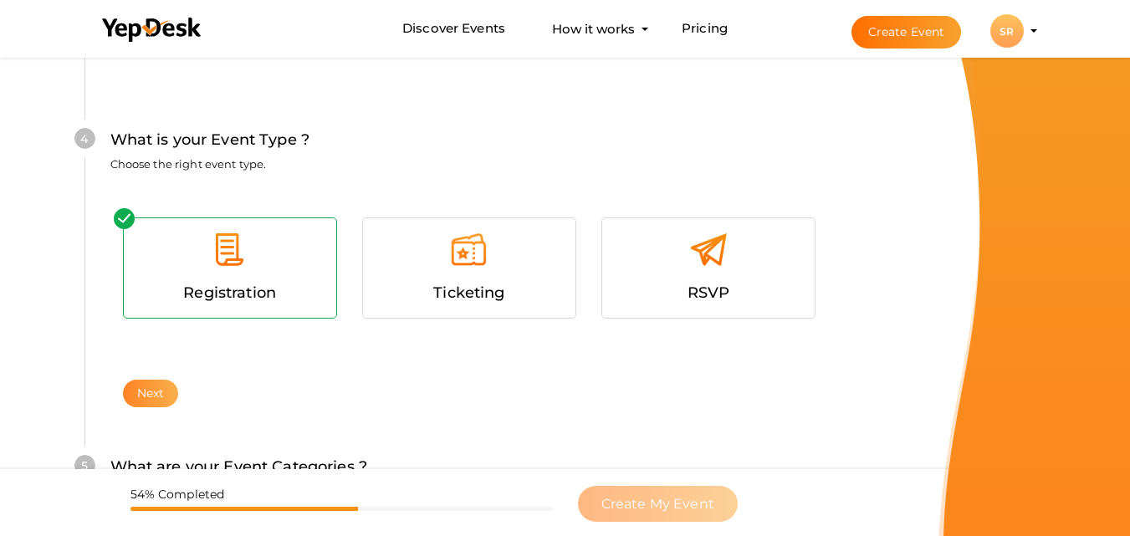
click at [160, 386] on button "Next" at bounding box center [151, 394] width 56 height 28
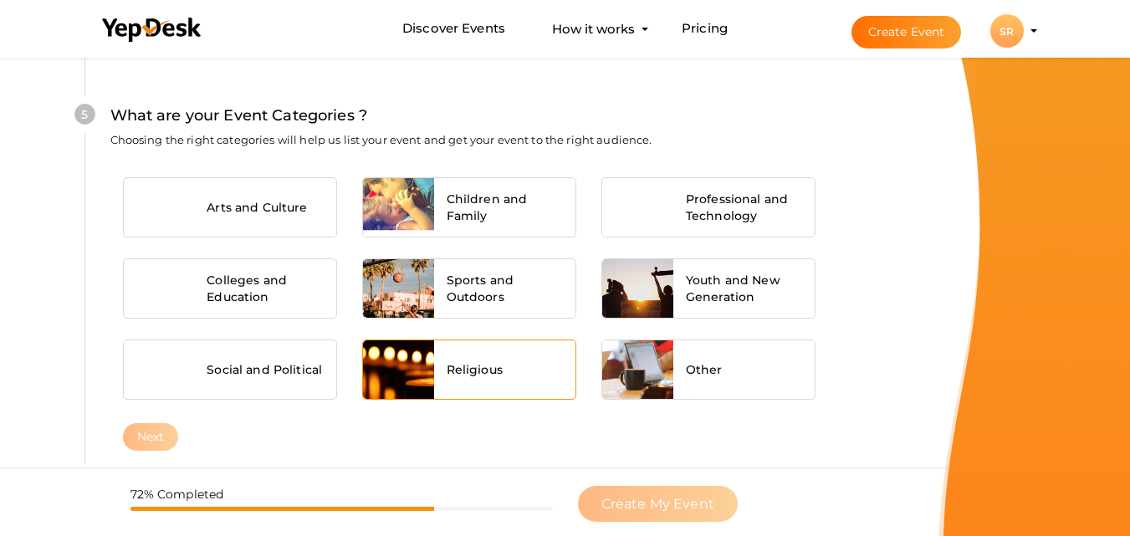
scroll to position [1246, 0]
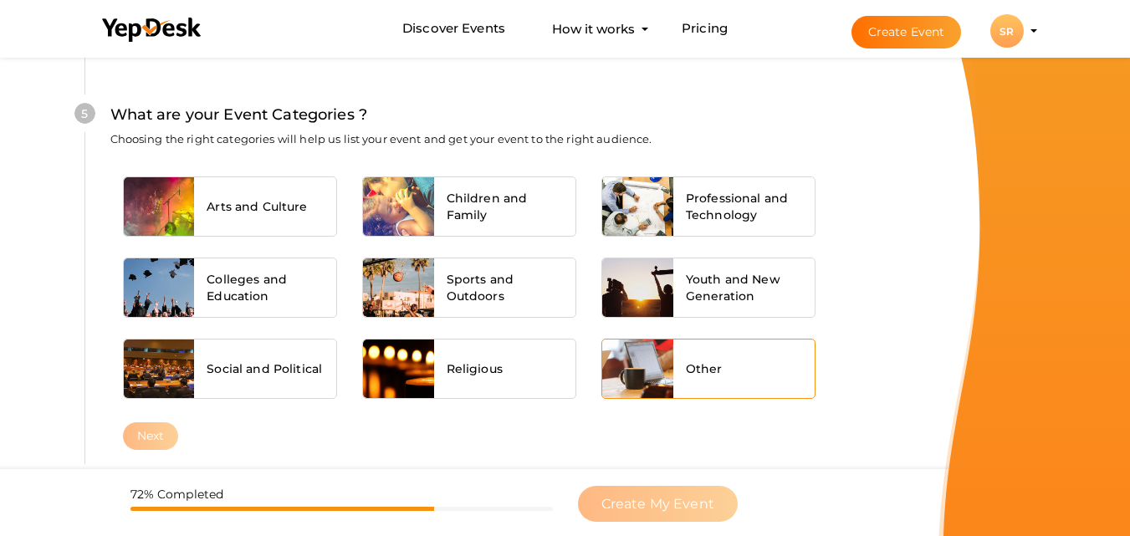
click at [737, 389] on div "Other" at bounding box center [744, 369] width 142 height 59
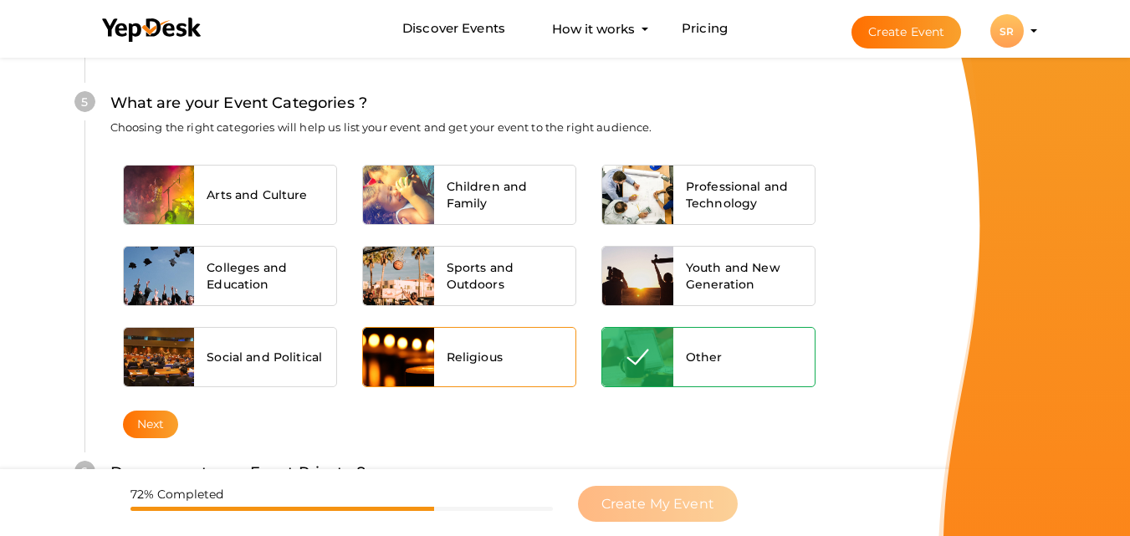
scroll to position [1405, 0]
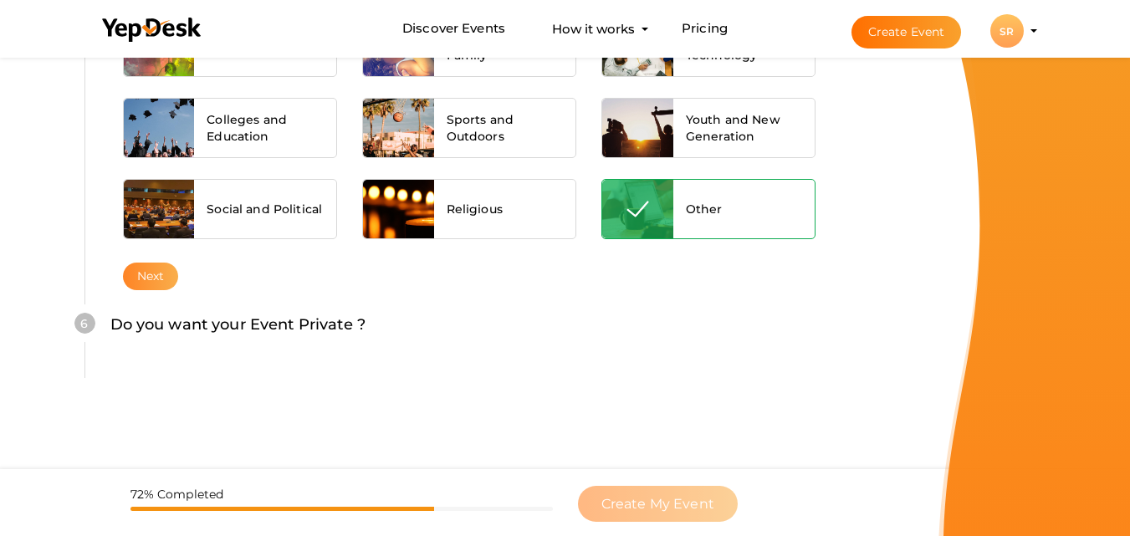
click at [142, 264] on button "Next" at bounding box center [151, 277] width 56 height 28
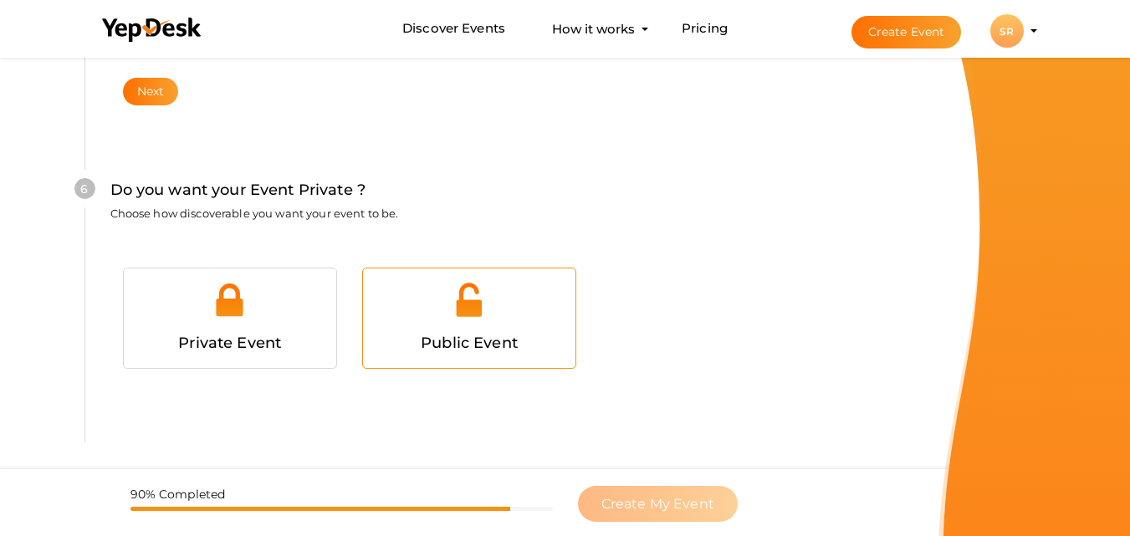
click at [502, 331] on div "Public Event" at bounding box center [469, 343] width 187 height 24
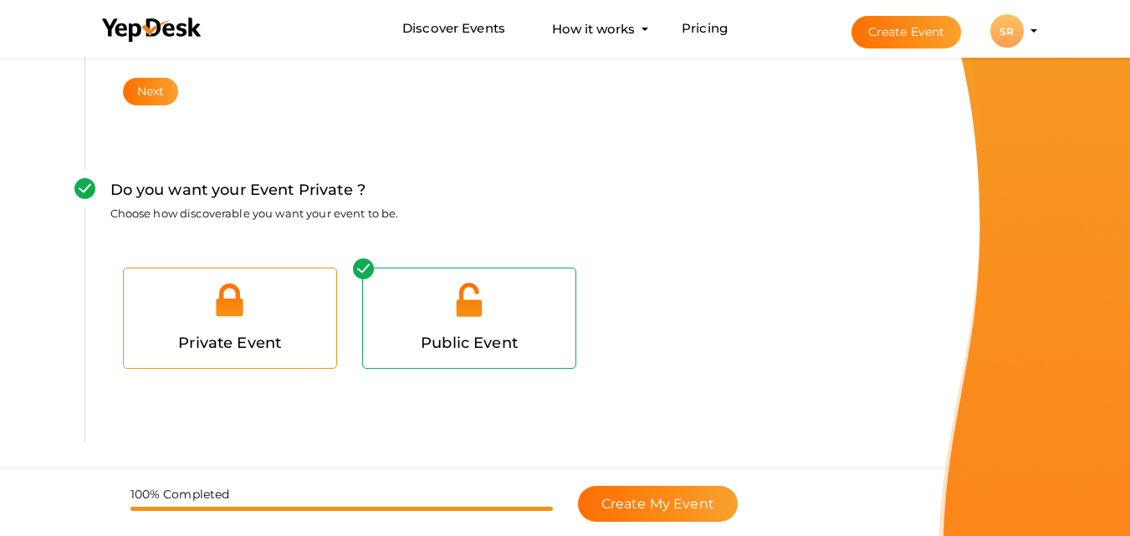
scroll to position [1679, 0]
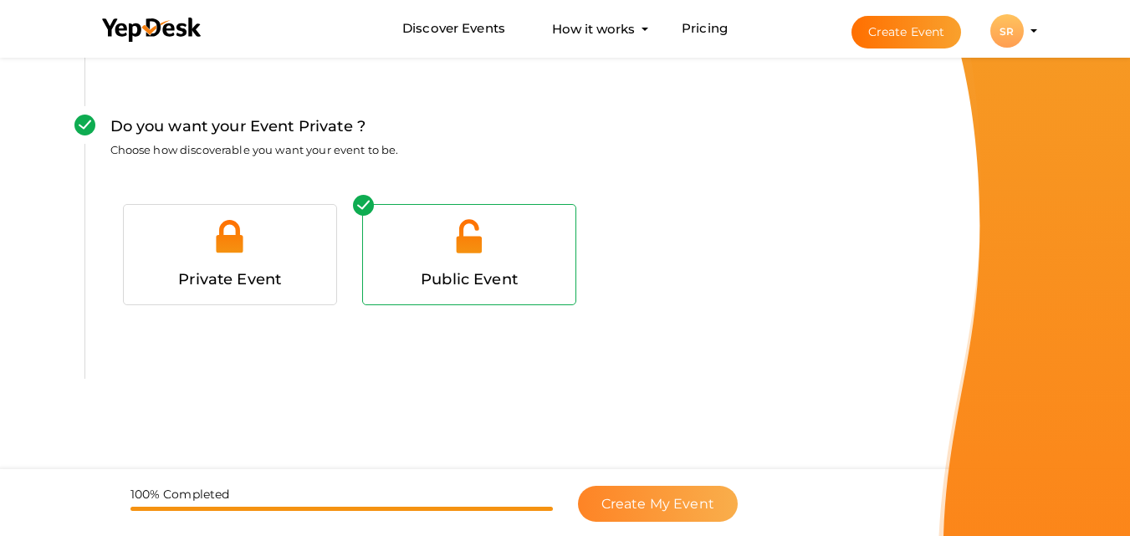
click at [636, 506] on span "Create My Event" at bounding box center [658, 504] width 113 height 16
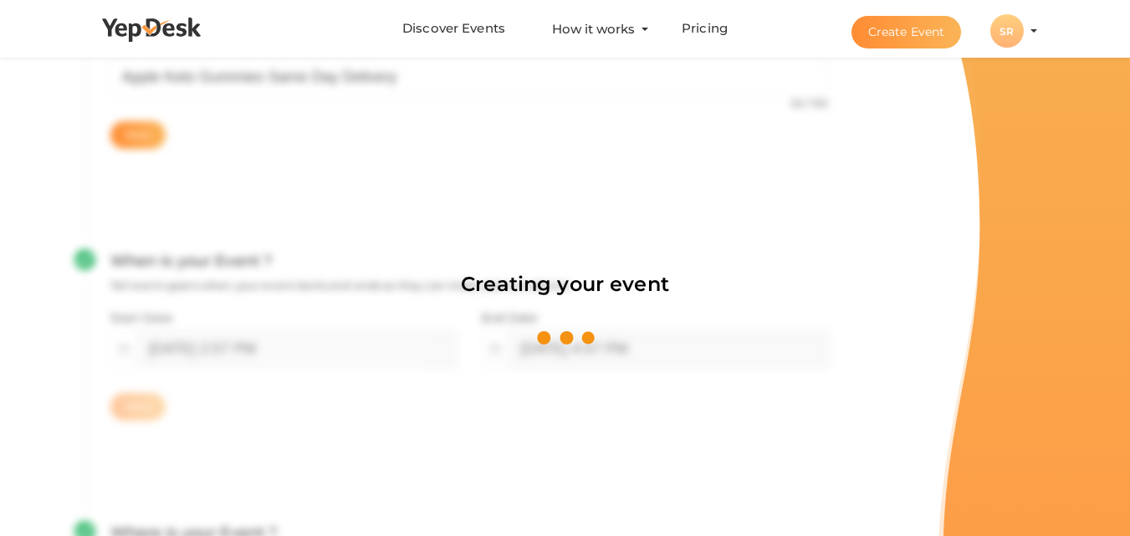
scroll to position [251, 0]
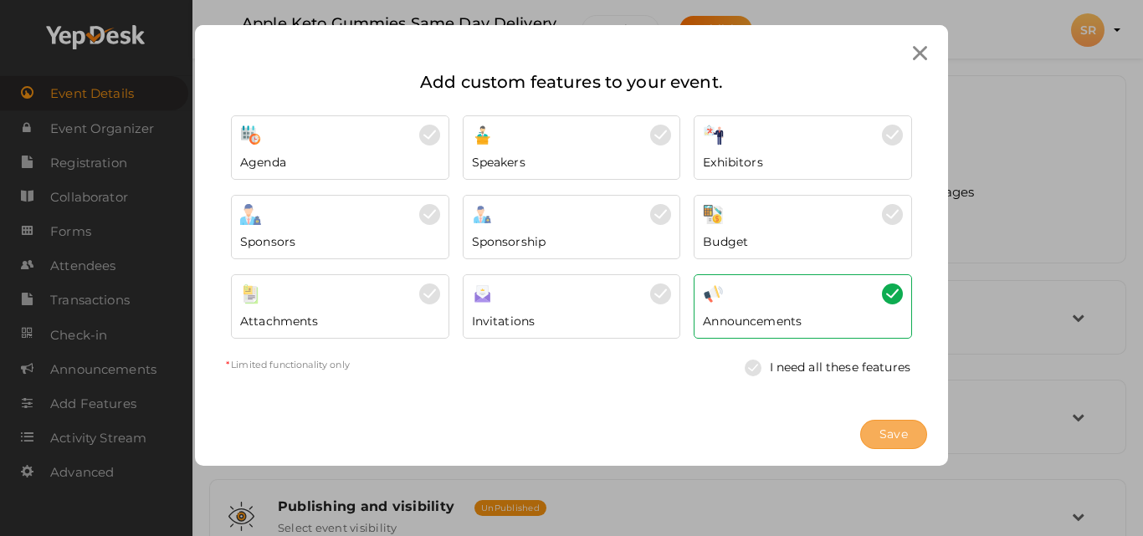
click at [909, 438] on button "Save" at bounding box center [893, 434] width 67 height 29
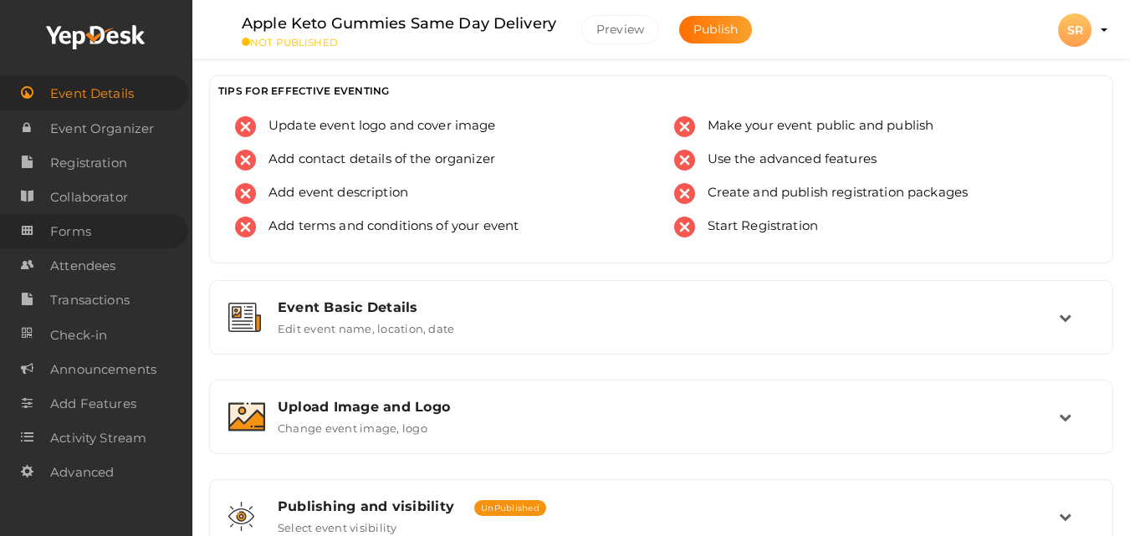
click at [84, 233] on span "Forms" at bounding box center [70, 231] width 41 height 33
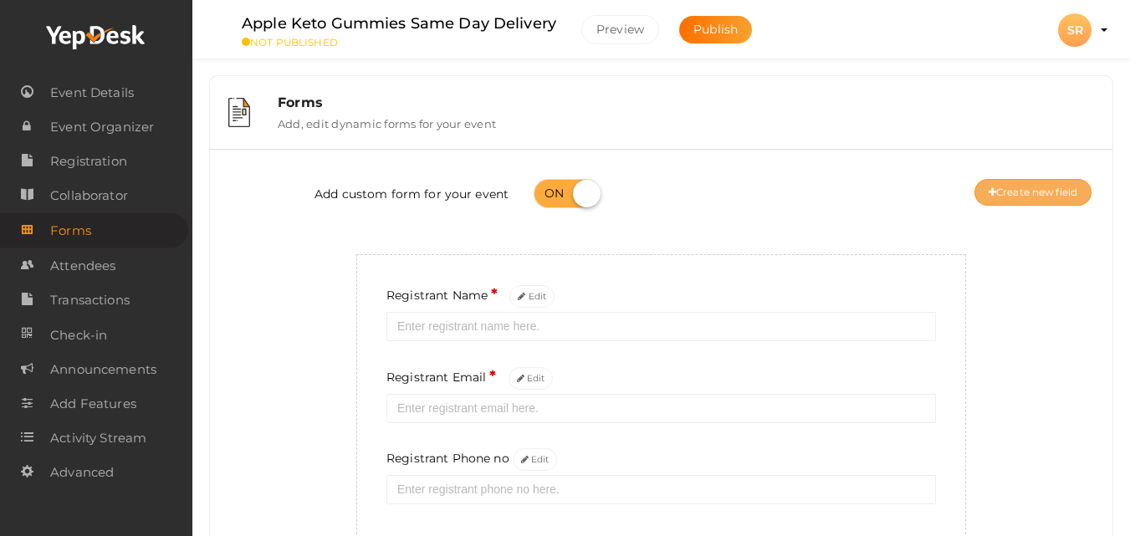
click at [1021, 196] on button "Create new field" at bounding box center [1033, 192] width 117 height 27
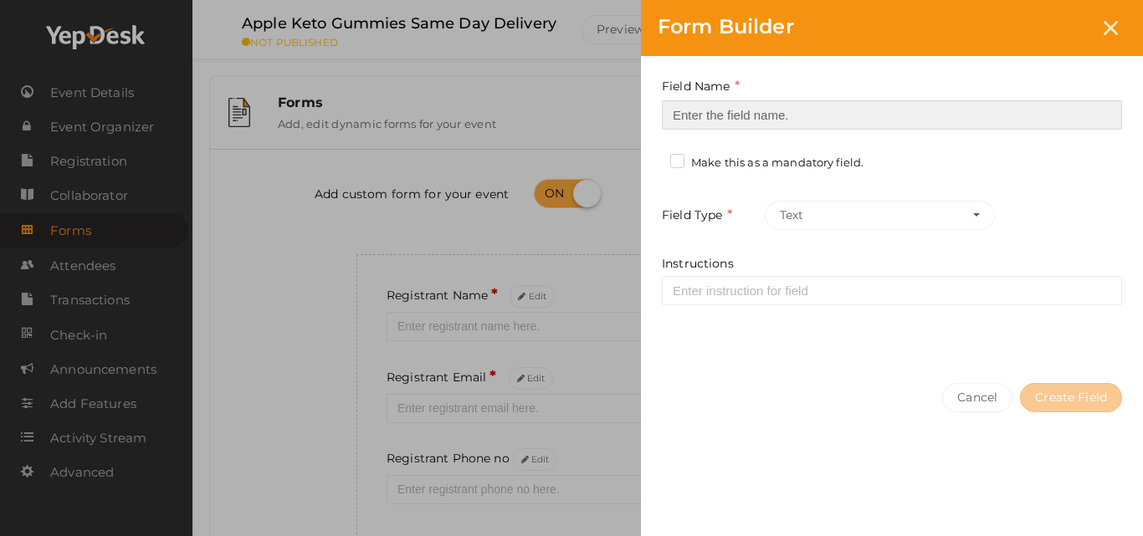
click at [726, 109] on input at bounding box center [892, 114] width 460 height 29
paste input "Apple Keto Gummies Same Day Delivery"
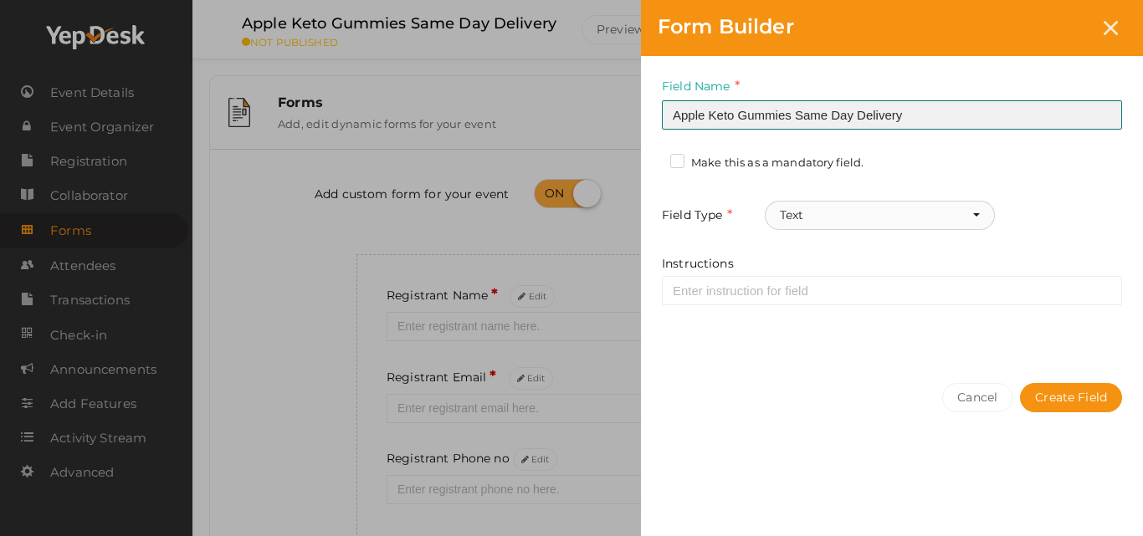
type input "Apple Keto Gummies Same Day Delivery"
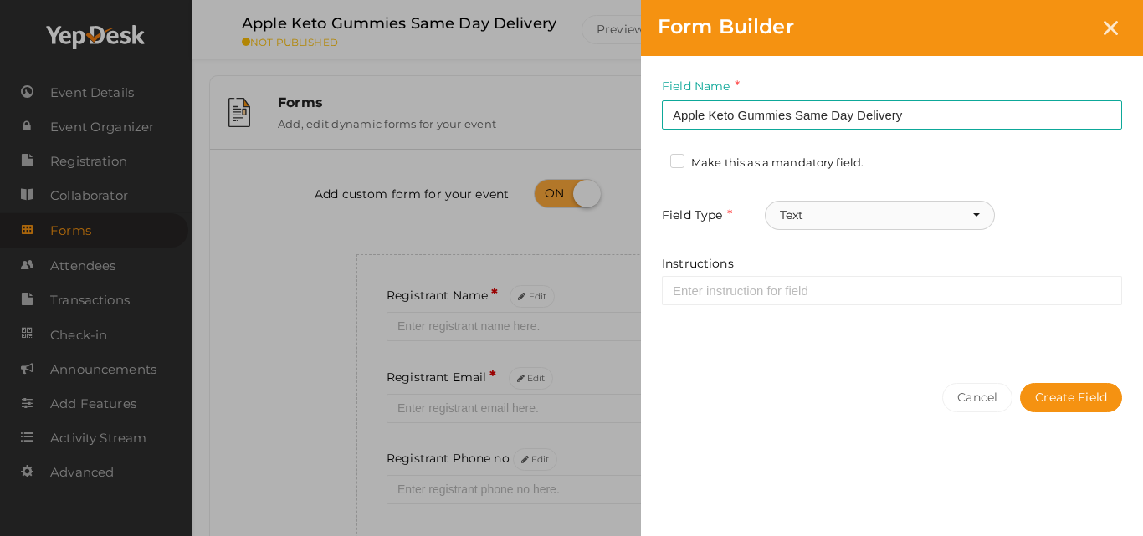
click at [814, 216] on button "Text" at bounding box center [880, 215] width 230 height 29
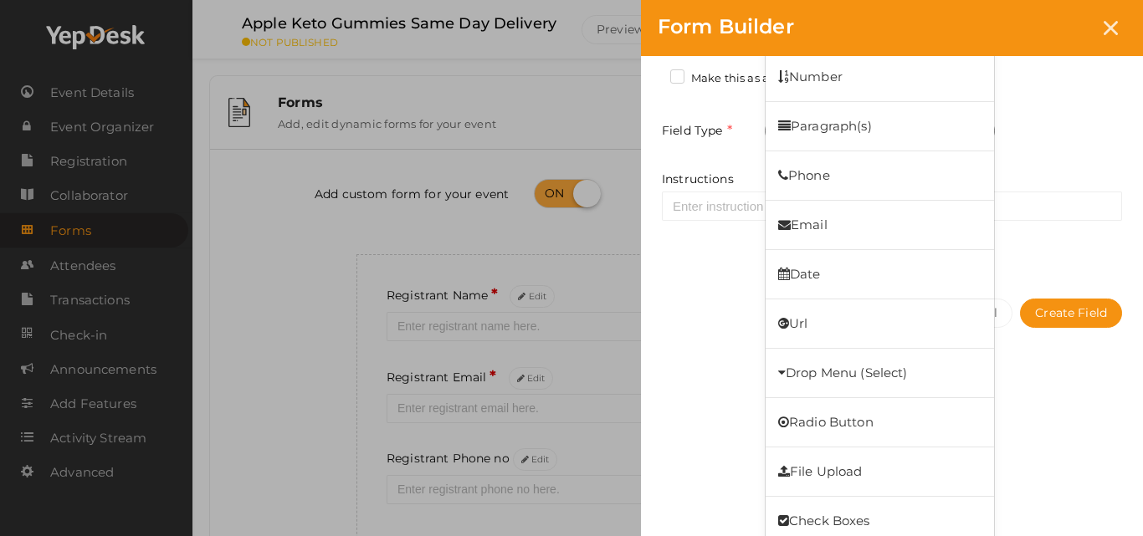
scroll to position [91, 0]
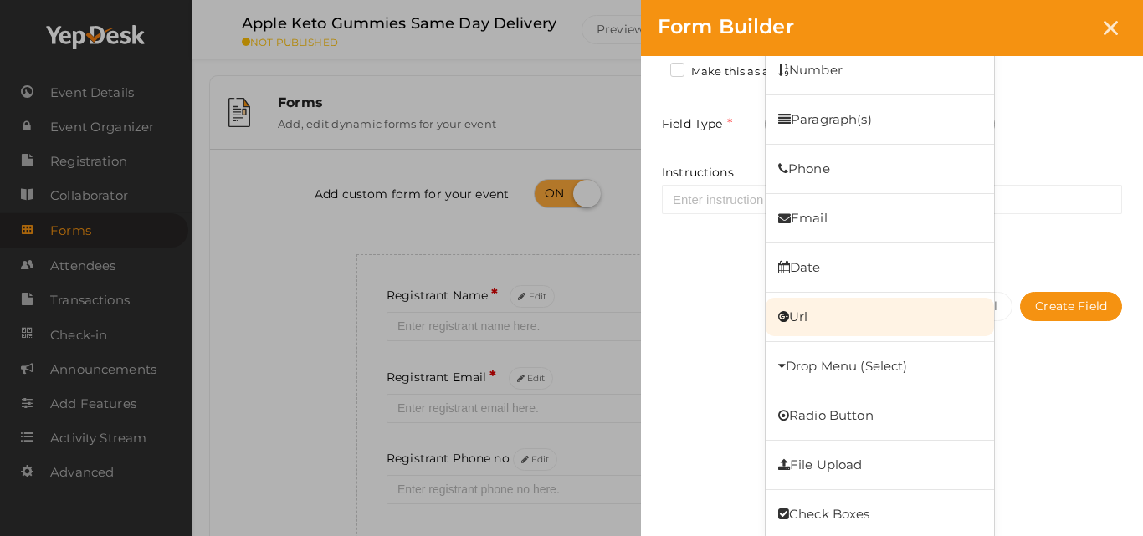
click at [825, 318] on link "Url" at bounding box center [879, 317] width 228 height 38
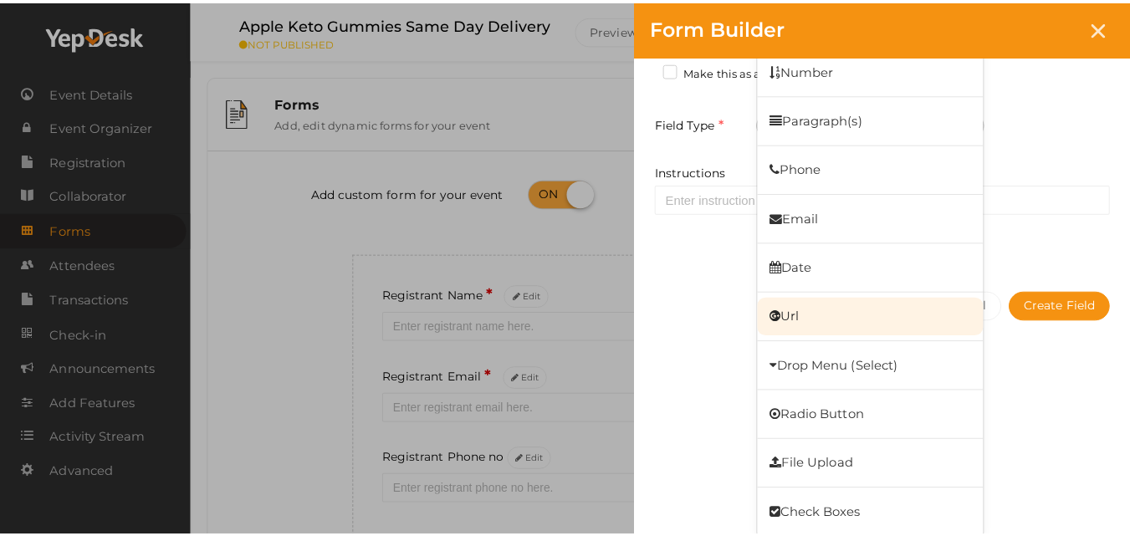
scroll to position [0, 0]
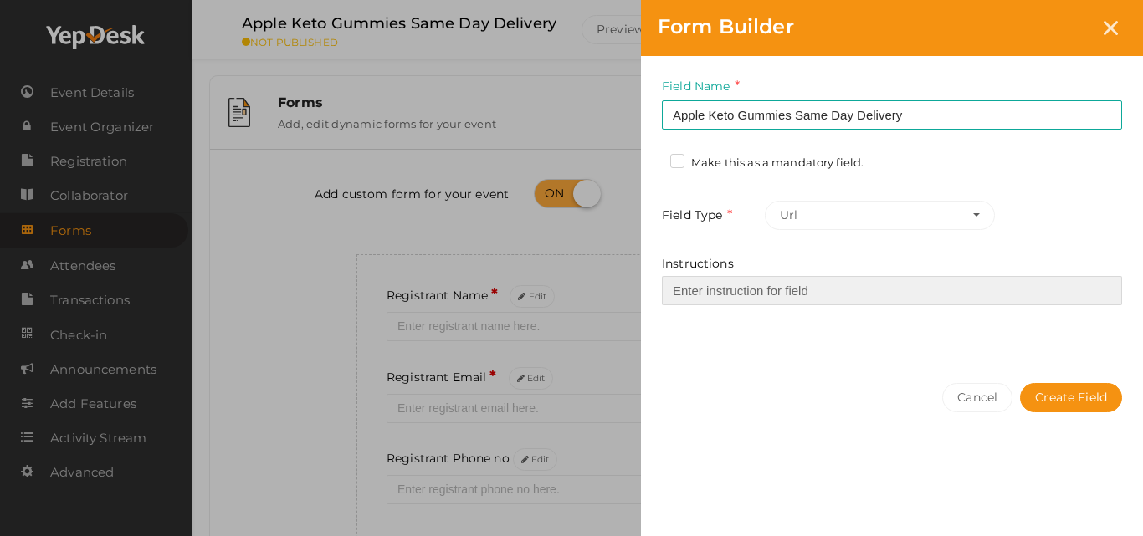
click at [769, 297] on input "Instructions" at bounding box center [892, 290] width 460 height 29
paste input "[URL][DOMAIN_NAME]"
type input "[URL][DOMAIN_NAME]"
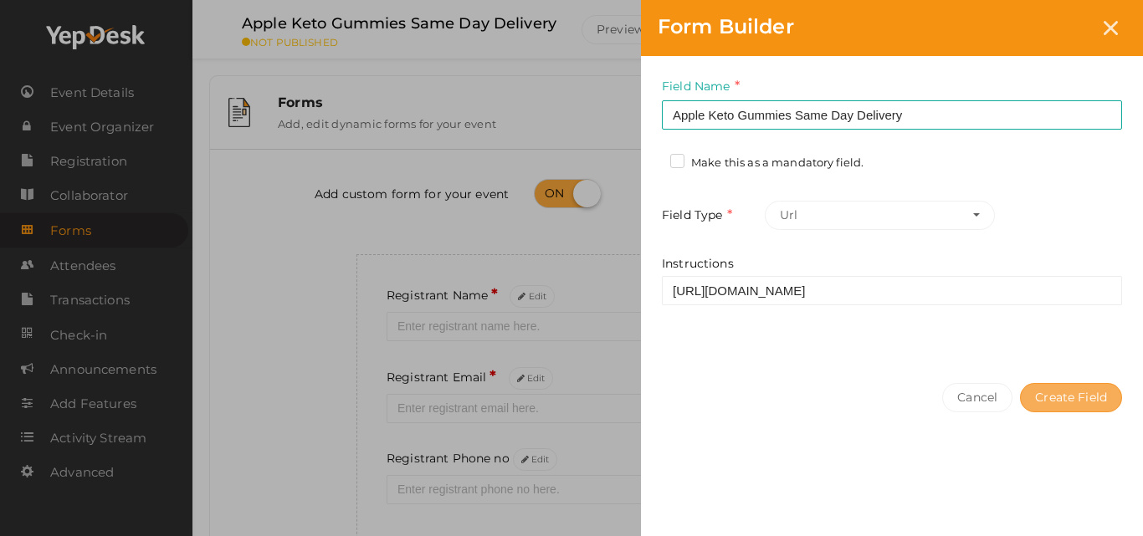
click at [1060, 399] on button "Create Field" at bounding box center [1071, 397] width 102 height 29
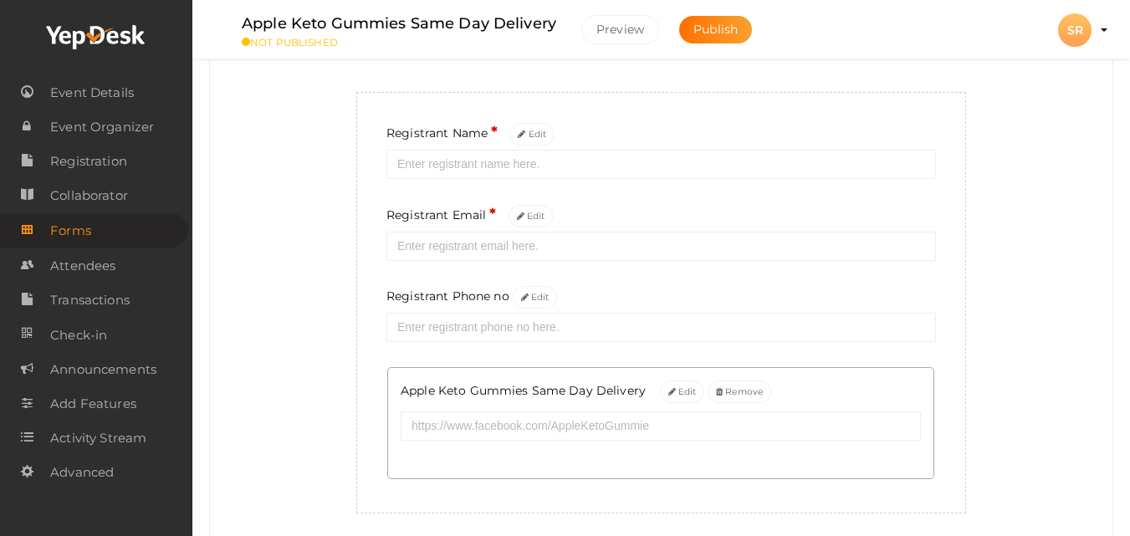
scroll to position [53, 0]
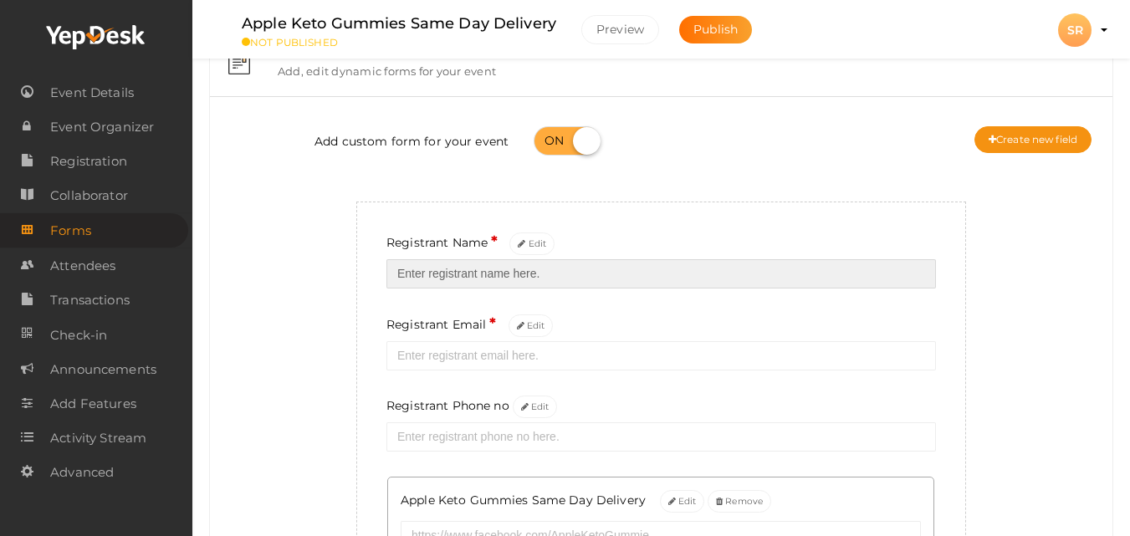
type input "sydneyricky"
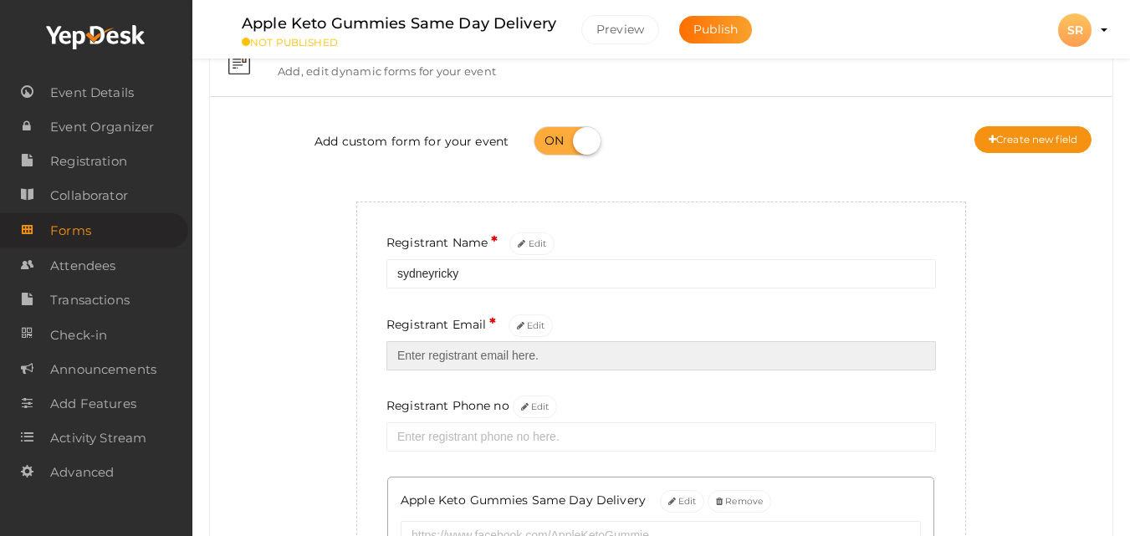
type input "[EMAIL_ADDRESS][DOMAIN_NAME]"
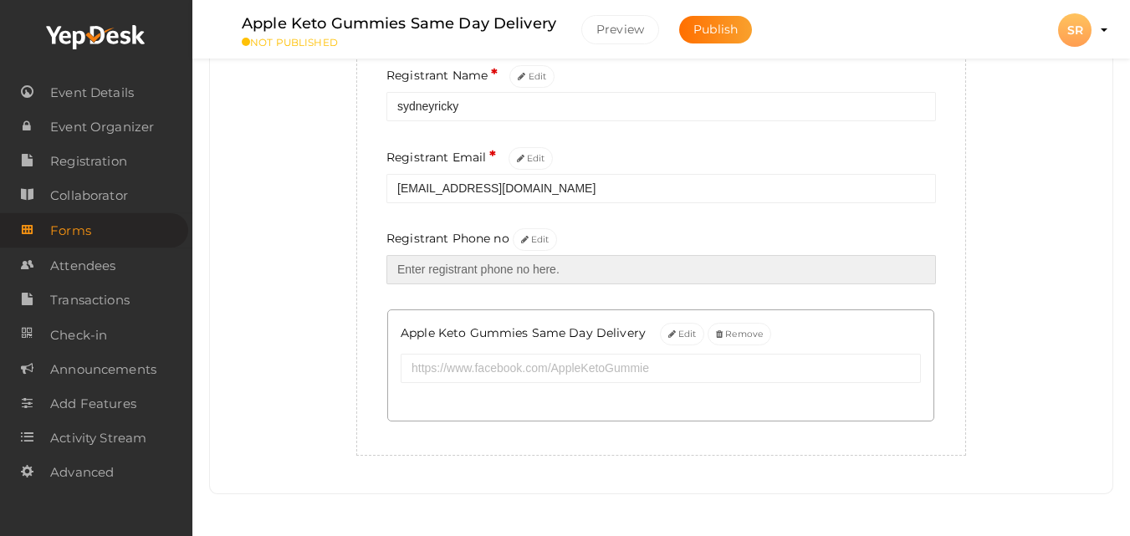
click at [501, 262] on input "text" at bounding box center [662, 269] width 550 height 29
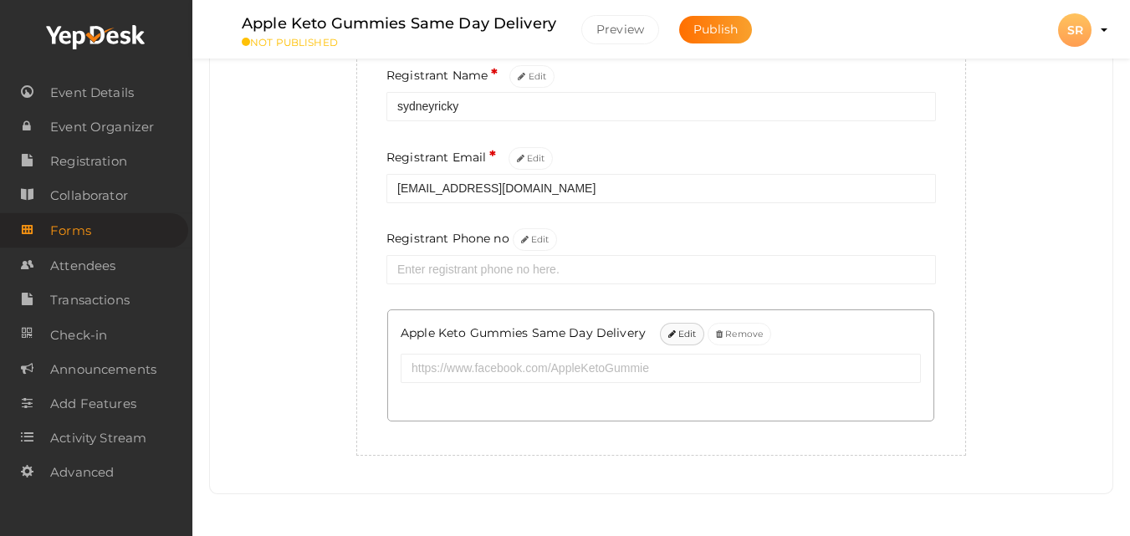
click at [682, 337] on button "Edit" at bounding box center [682, 334] width 45 height 23
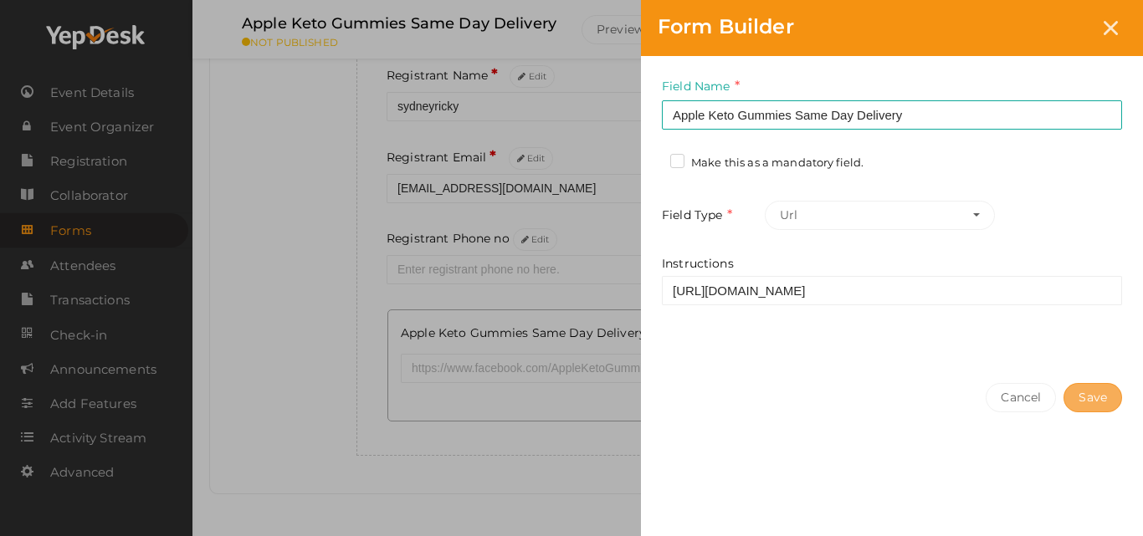
click at [1099, 407] on button "Save" at bounding box center [1092, 397] width 59 height 29
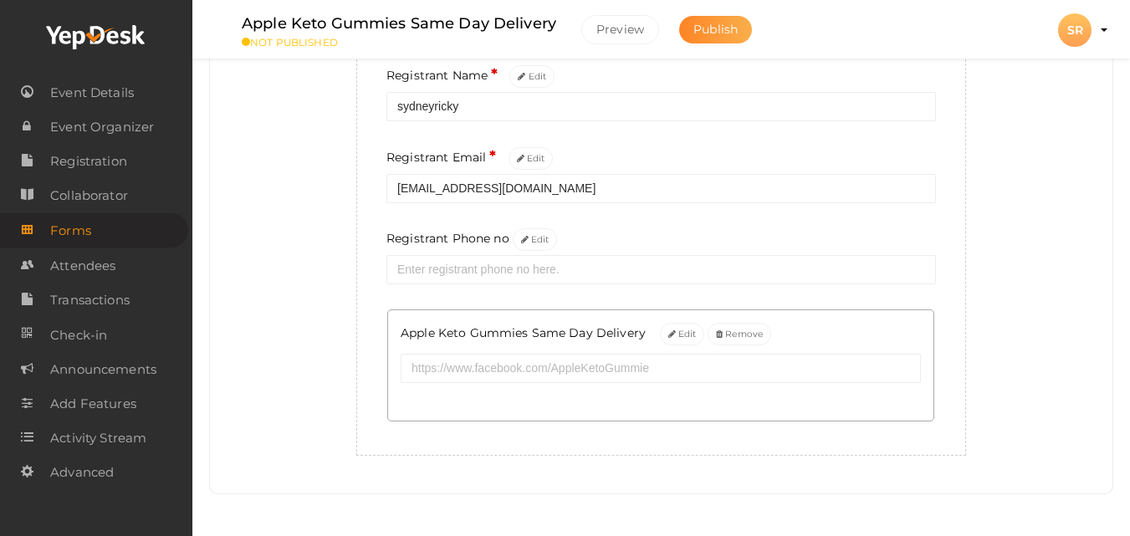
click at [722, 35] on span "Publish" at bounding box center [716, 29] width 44 height 15
